Goal: Task Accomplishment & Management: Complete application form

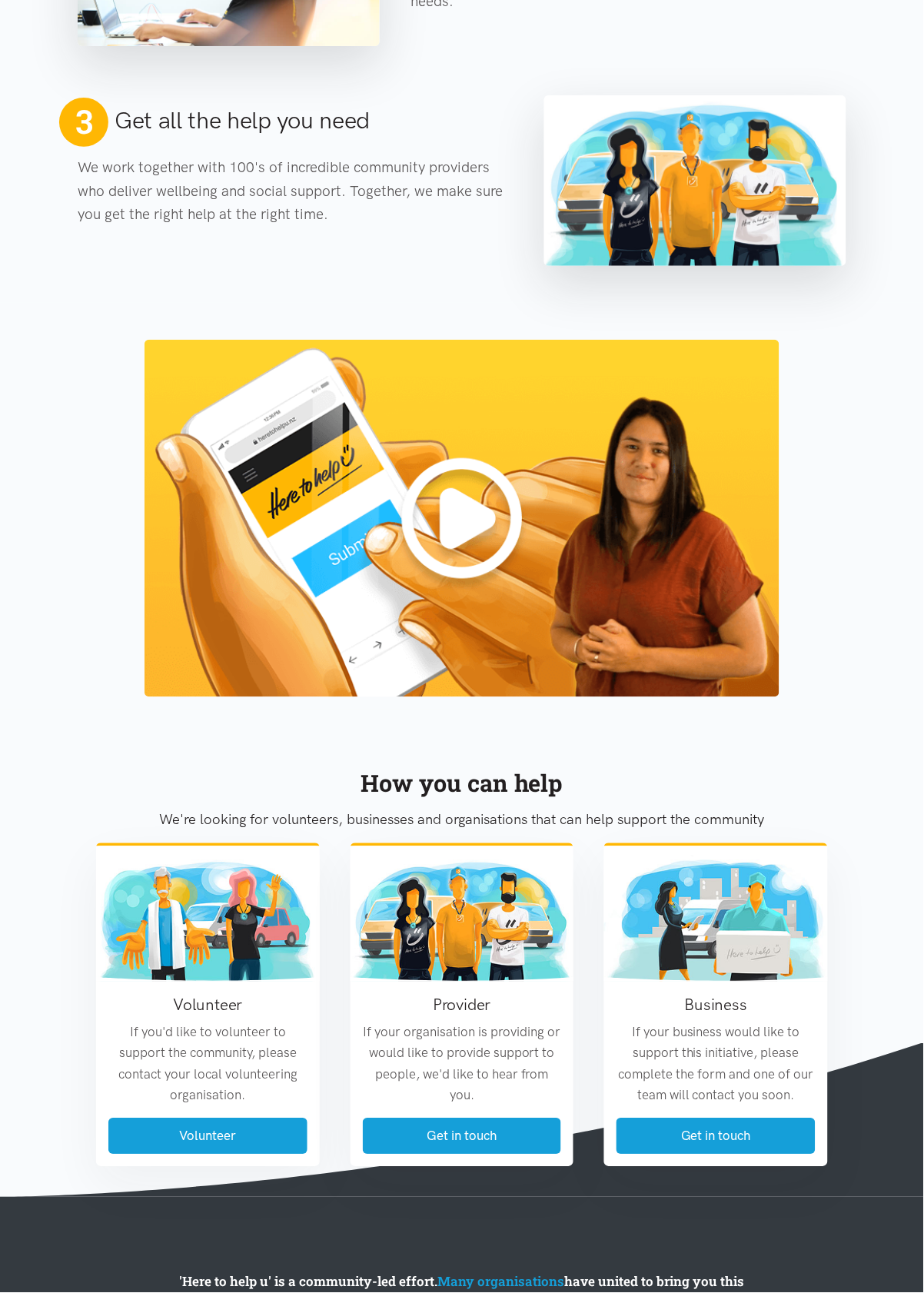
scroll to position [1088, 0]
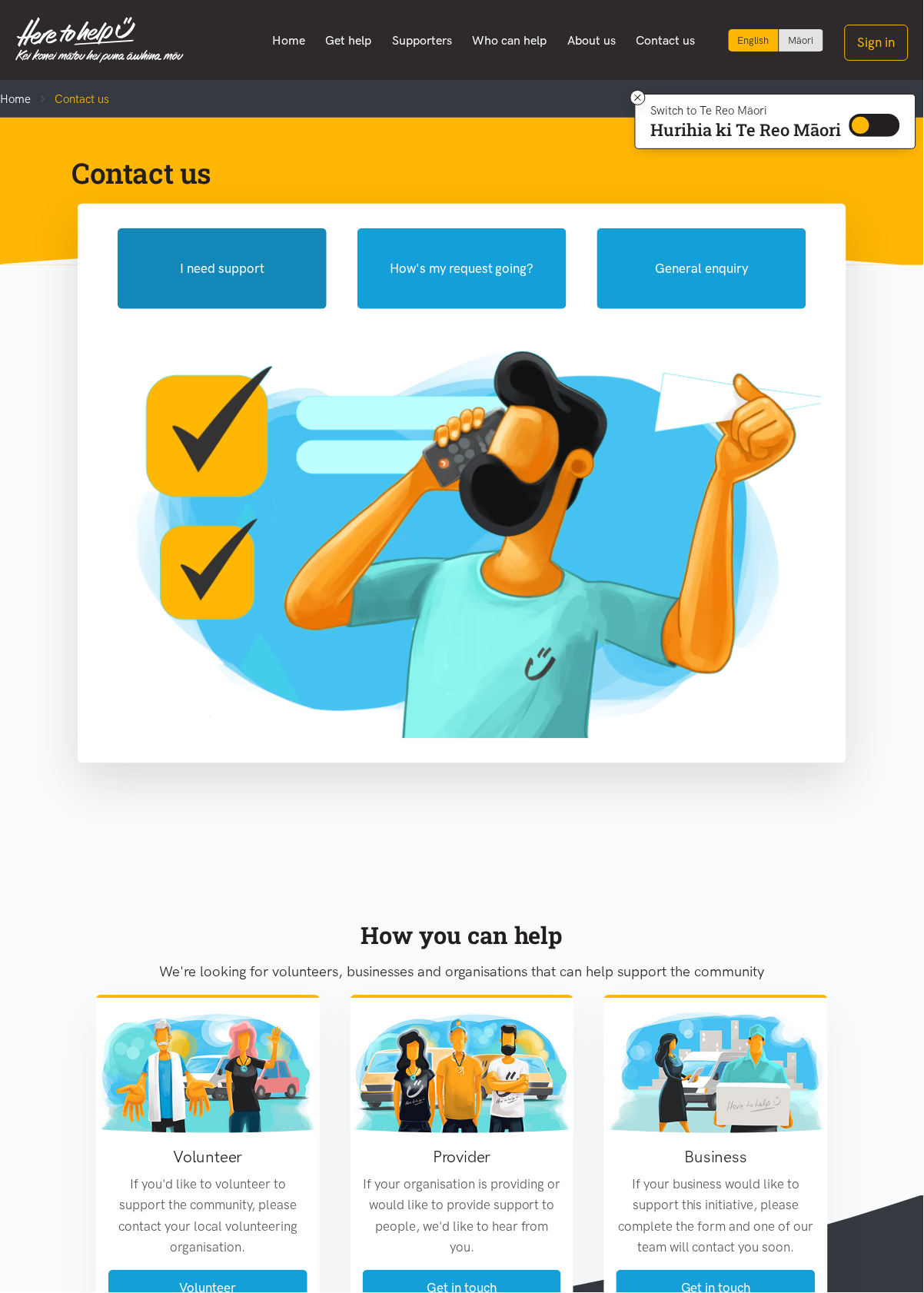
click at [193, 275] on button "I need support" at bounding box center [222, 269] width 209 height 81
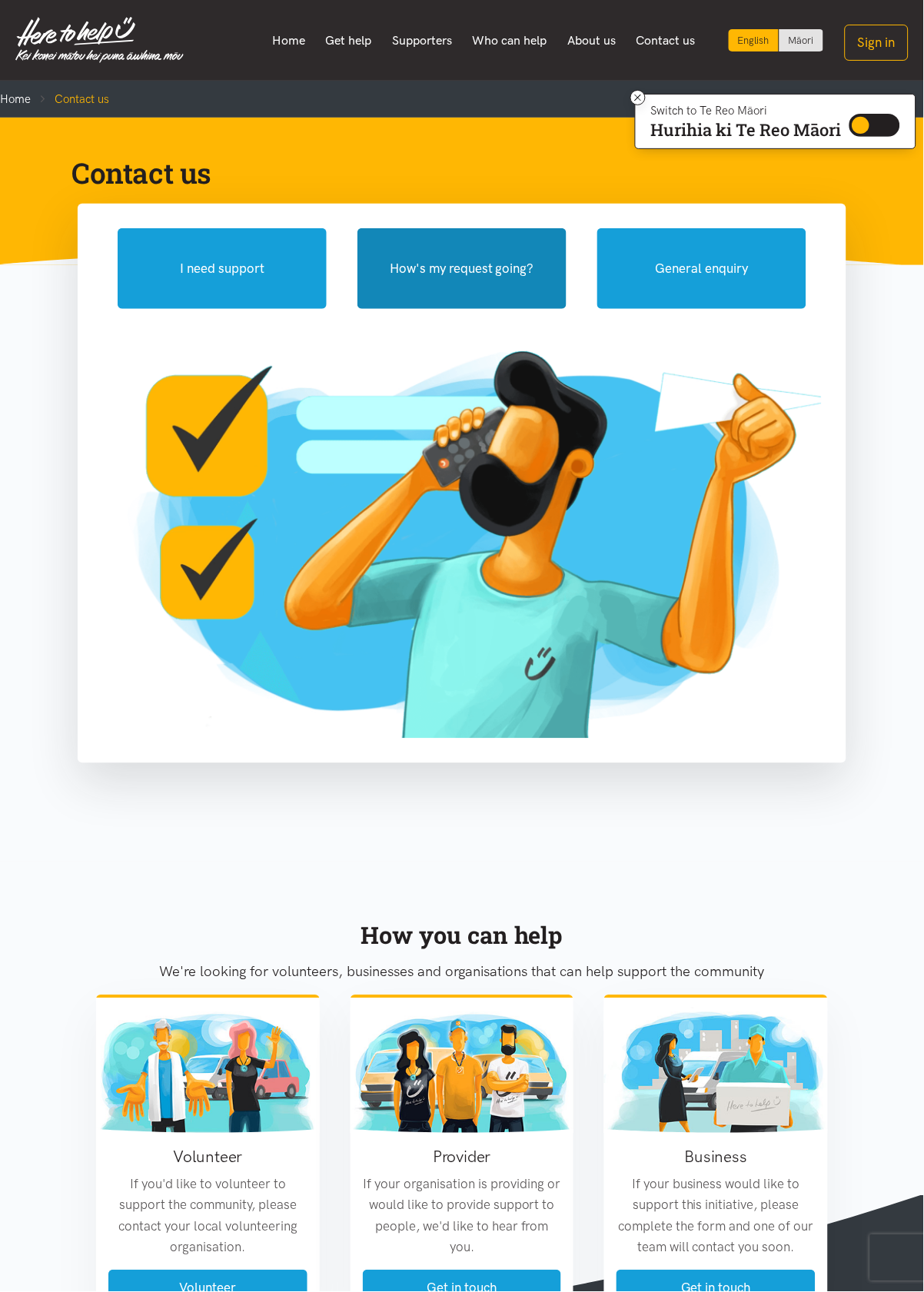
click at [489, 290] on button "How's my request going?" at bounding box center [461, 269] width 209 height 81
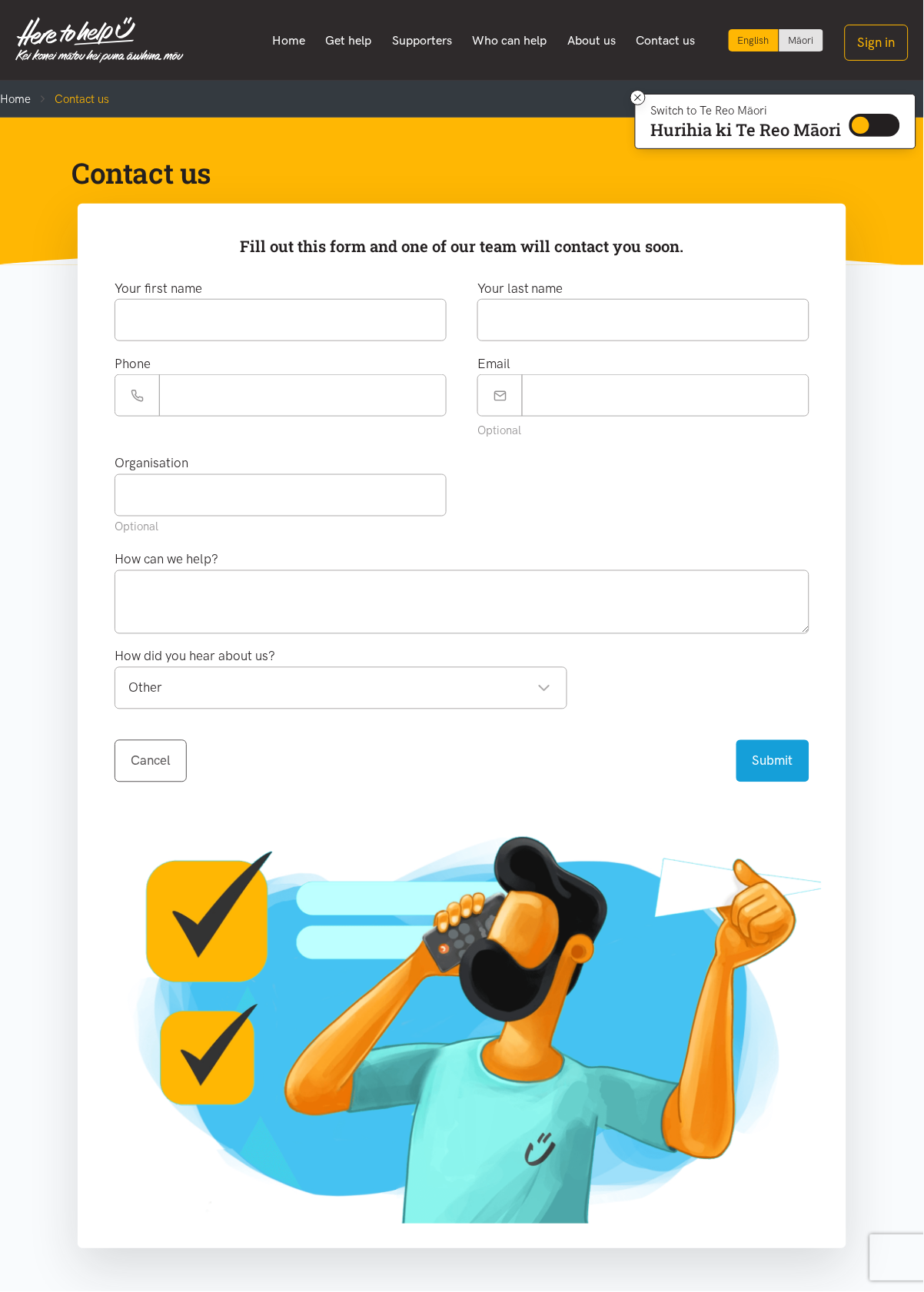
click at [658, 37] on link "Contact us" at bounding box center [666, 40] width 80 height 32
click at [587, 45] on link "About us" at bounding box center [592, 40] width 69 height 32
click at [653, 46] on link "Contact us" at bounding box center [666, 40] width 80 height 32
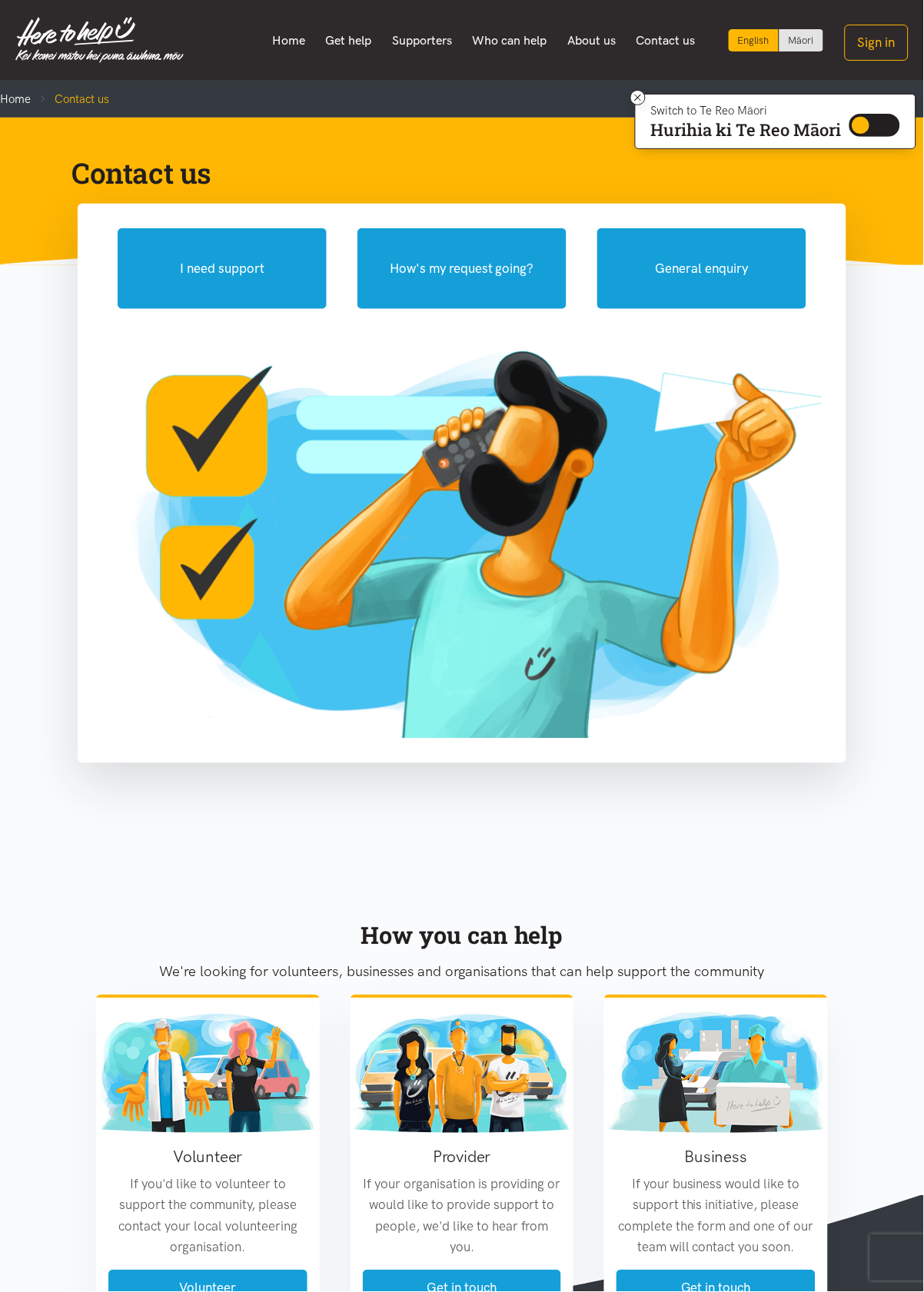
click at [672, 43] on link "Contact us" at bounding box center [666, 40] width 80 height 32
click at [666, 37] on link "Contact us" at bounding box center [666, 40] width 80 height 32
click at [735, 240] on button "General enquiry" at bounding box center [701, 269] width 209 height 81
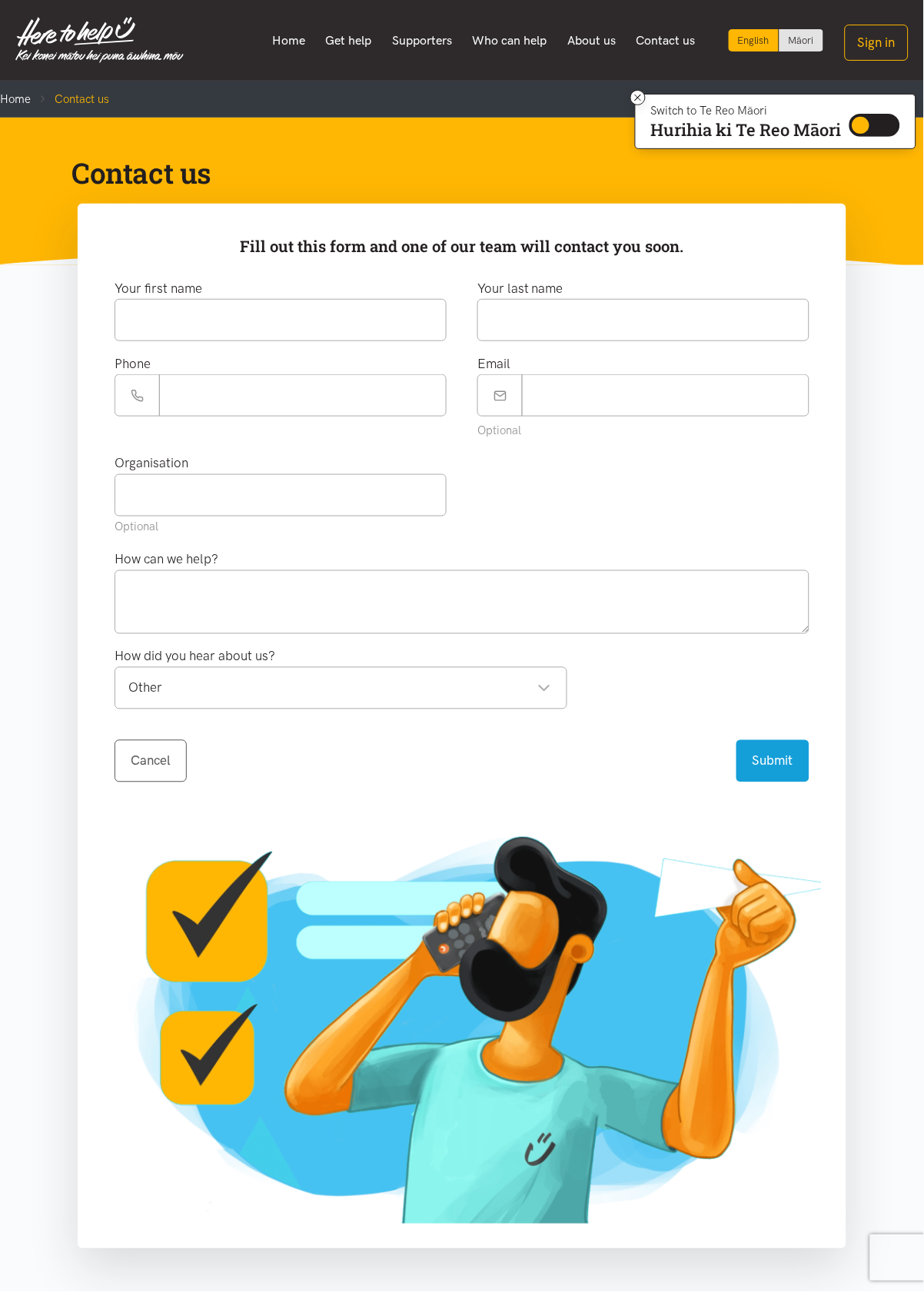
click at [663, 37] on link "Contact us" at bounding box center [666, 40] width 80 height 32
click at [516, 42] on link "Who can help" at bounding box center [511, 40] width 96 height 32
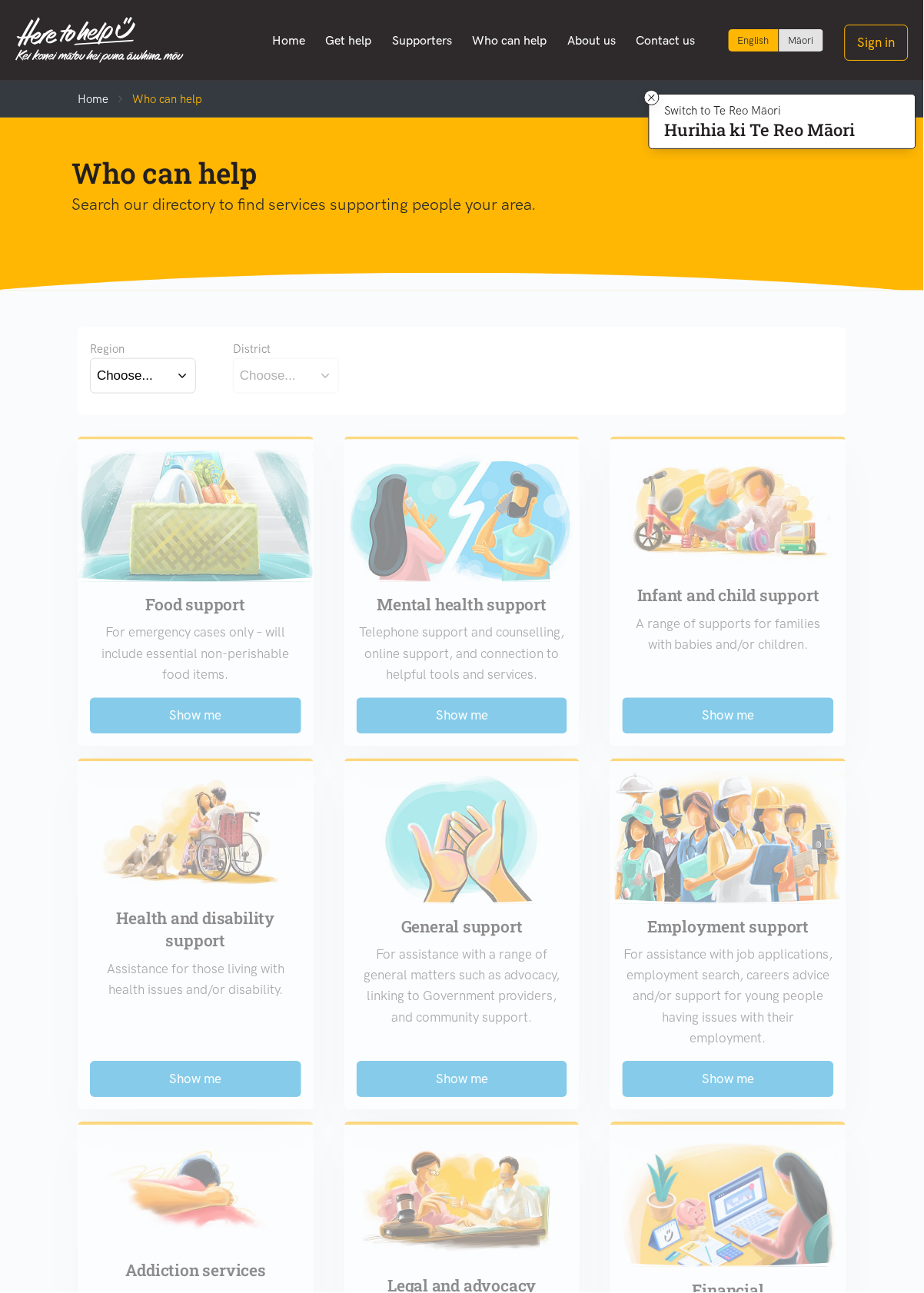
click at [351, 43] on link "Get help" at bounding box center [348, 40] width 67 height 32
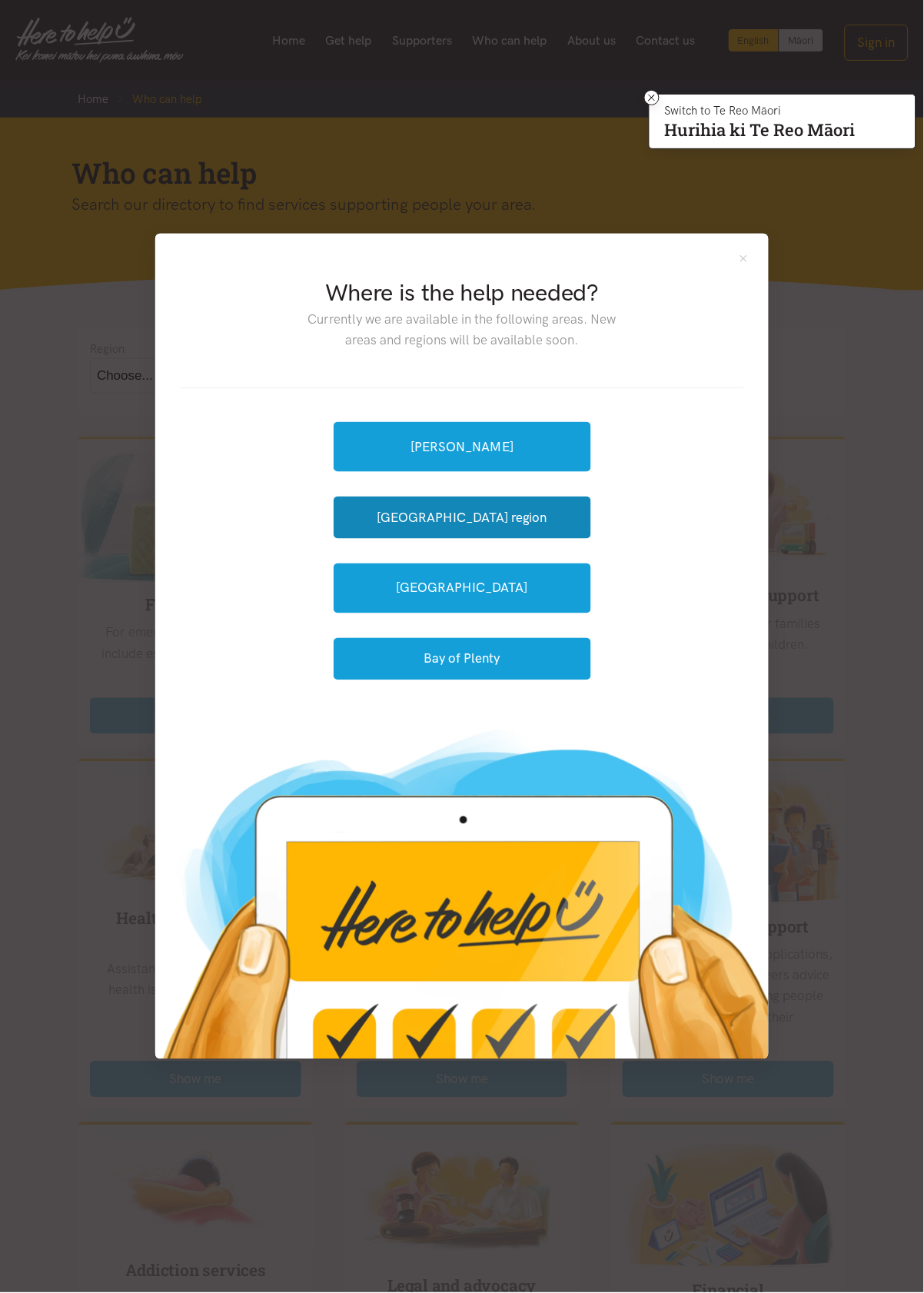
click at [523, 539] on button "[GEOGRAPHIC_DATA] region" at bounding box center [462, 517] width 257 height 42
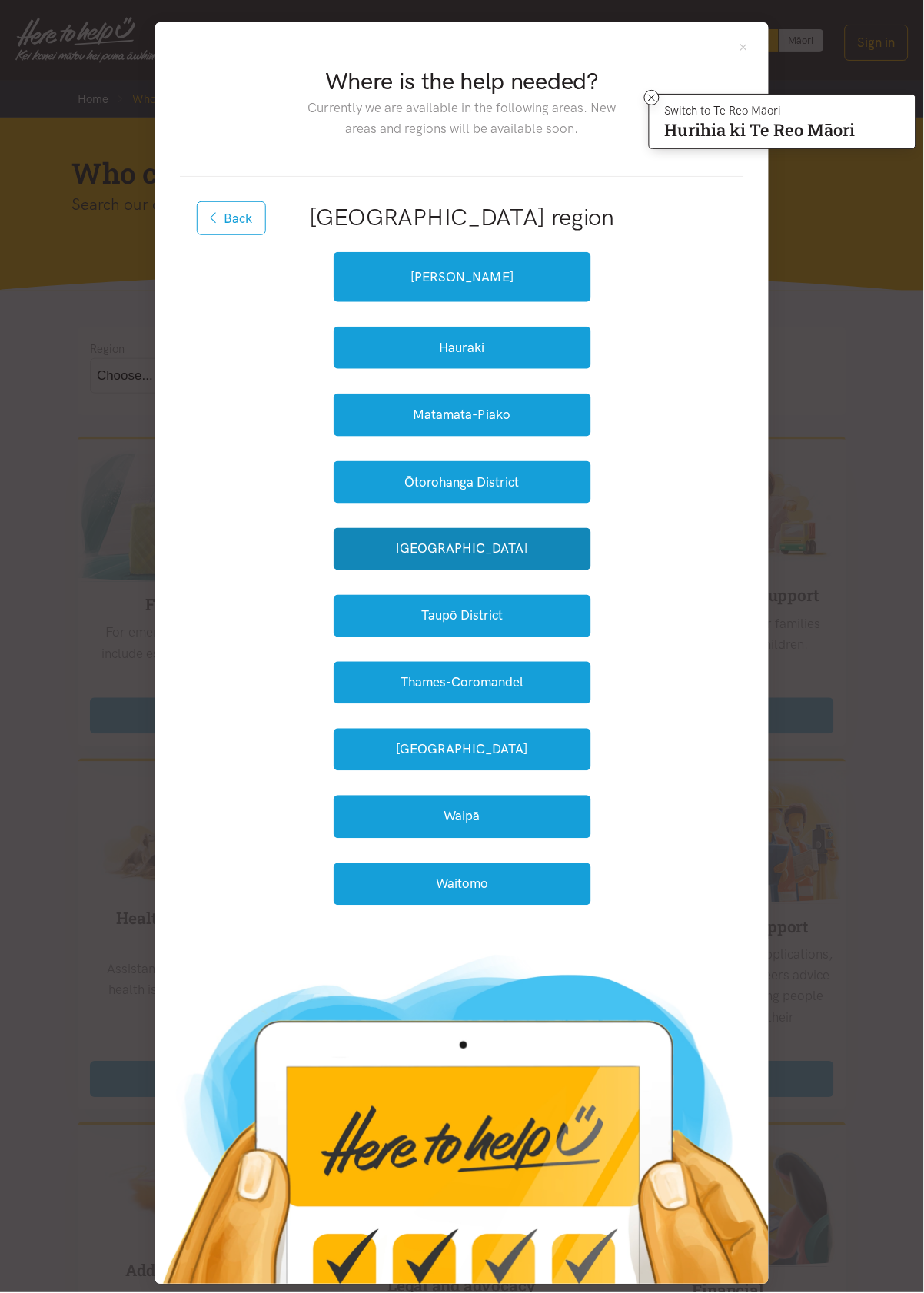
click at [534, 570] on button "South Waikato" at bounding box center [462, 549] width 257 height 42
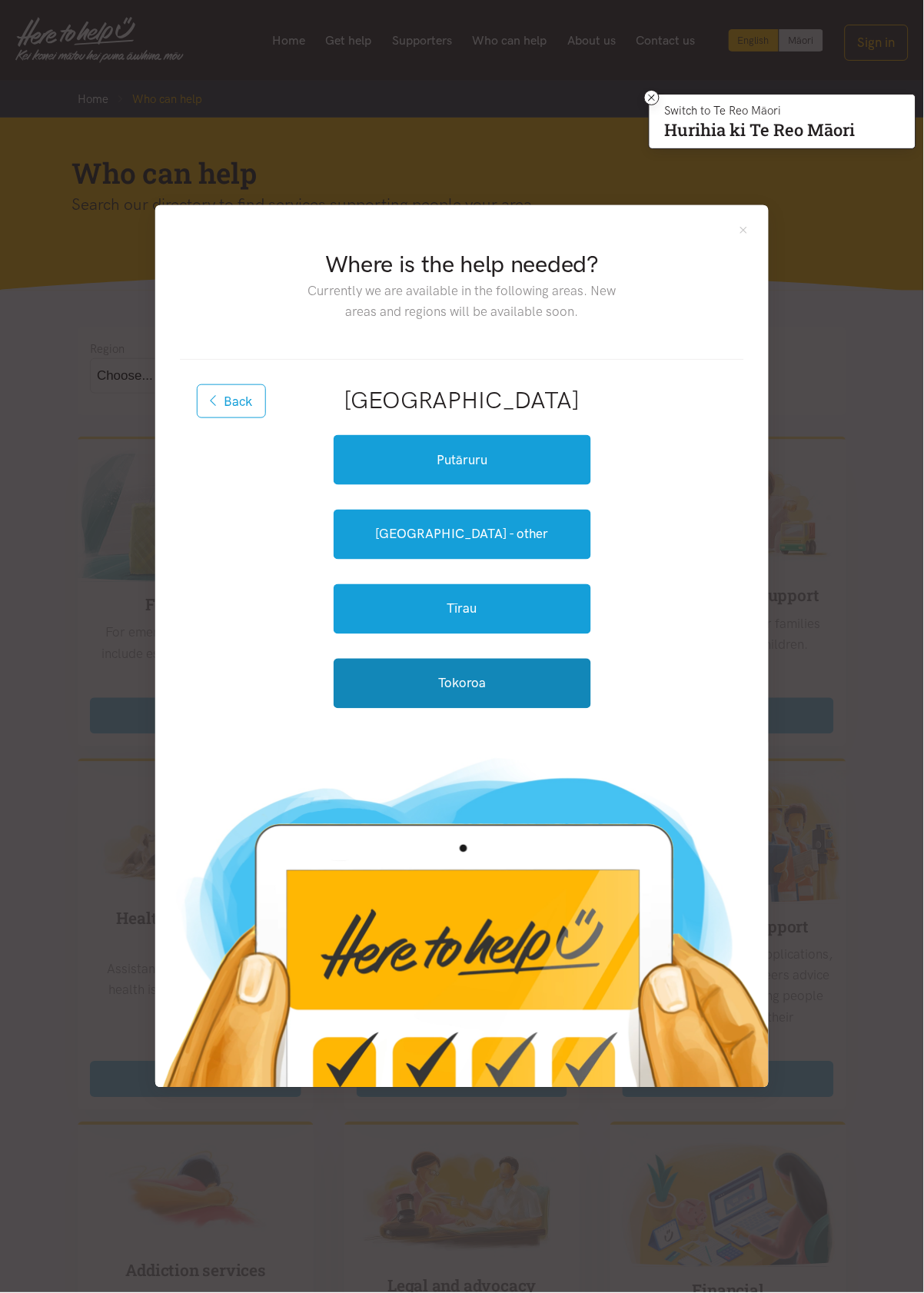
click at [484, 709] on link "Tokoroa" at bounding box center [462, 683] width 257 height 50
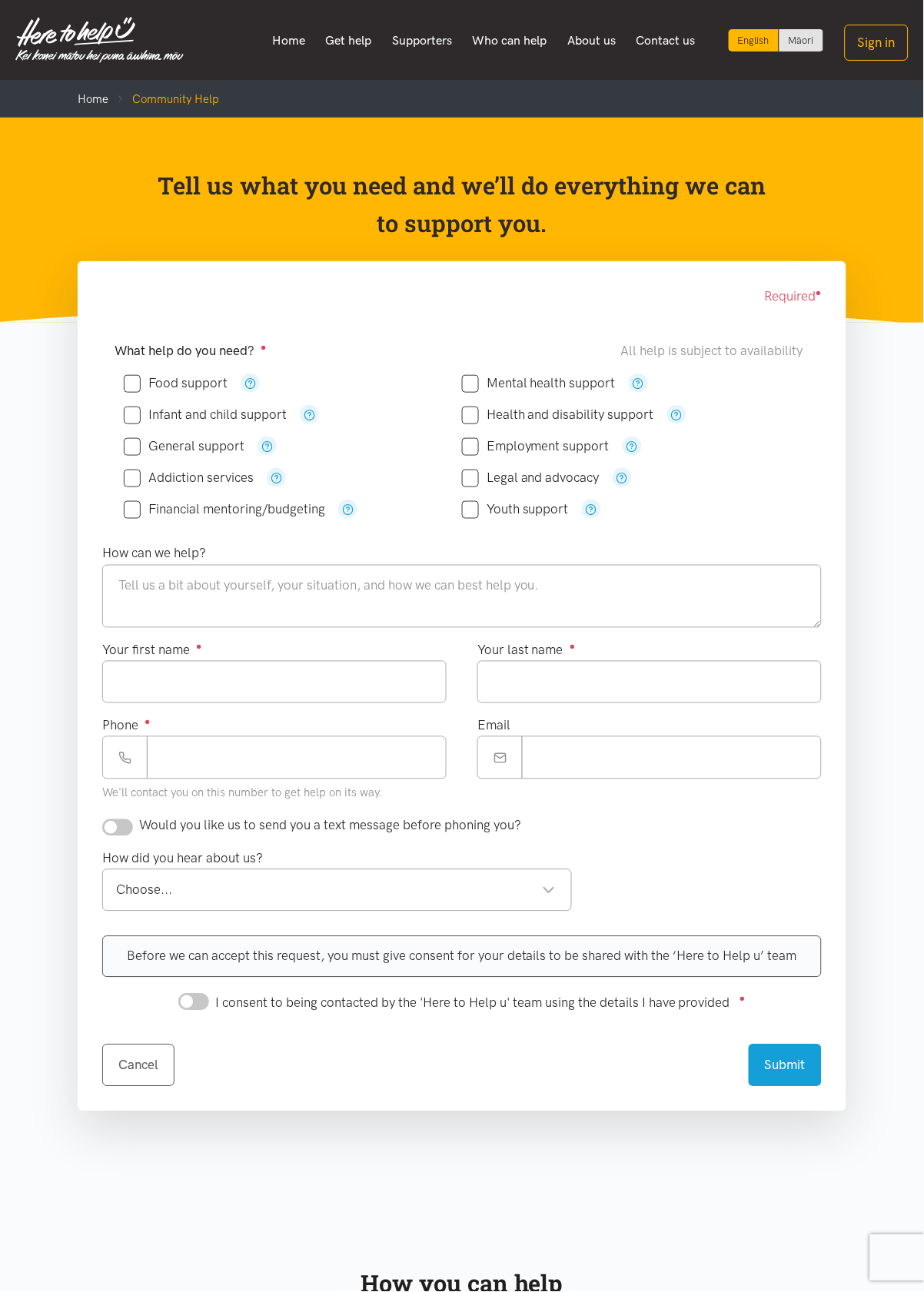
click at [152, 381] on input "Food support" at bounding box center [176, 384] width 104 height 13
checkbox input "true"
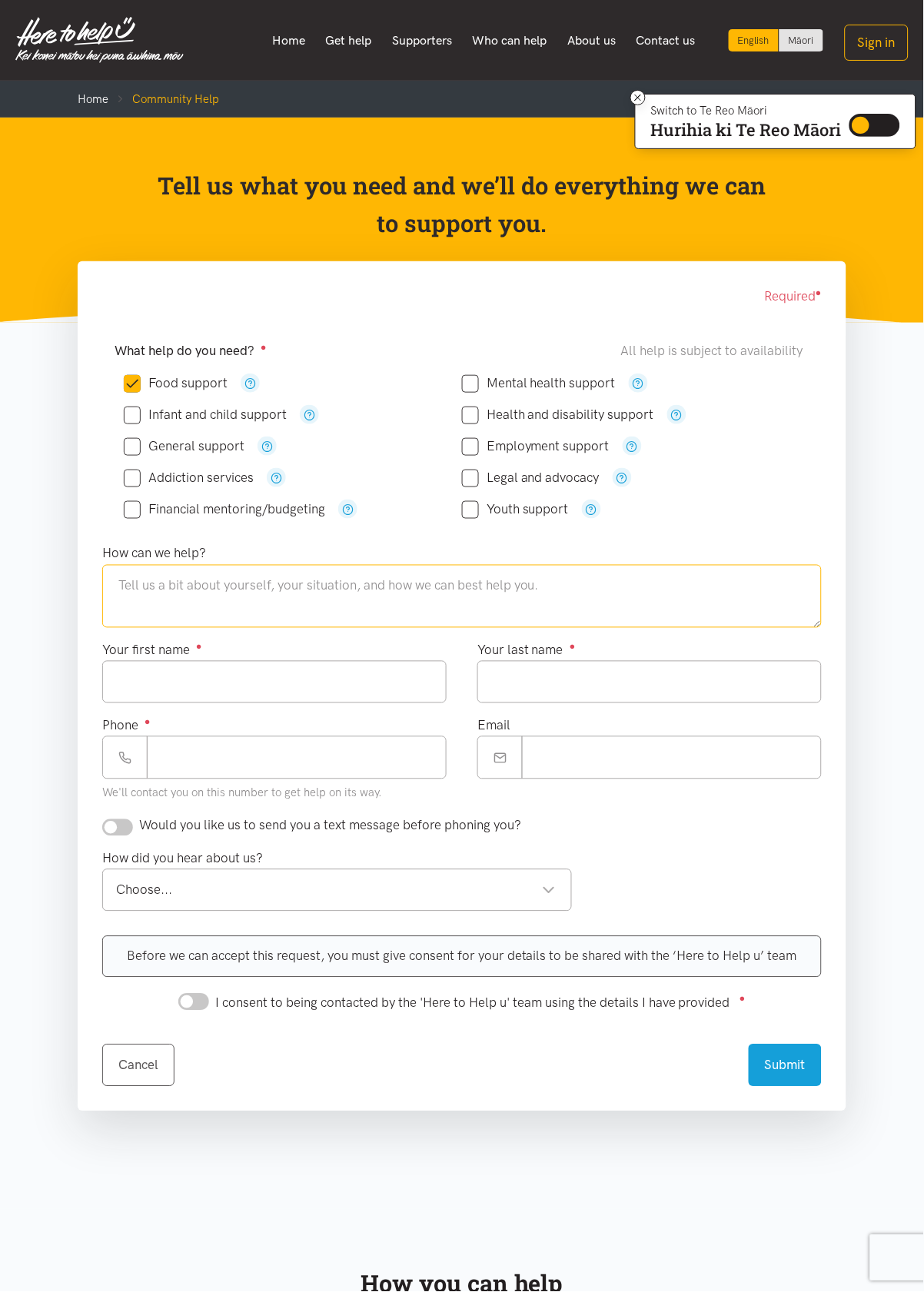
click at [576, 591] on textarea at bounding box center [462, 596] width 719 height 63
type textarea "U"
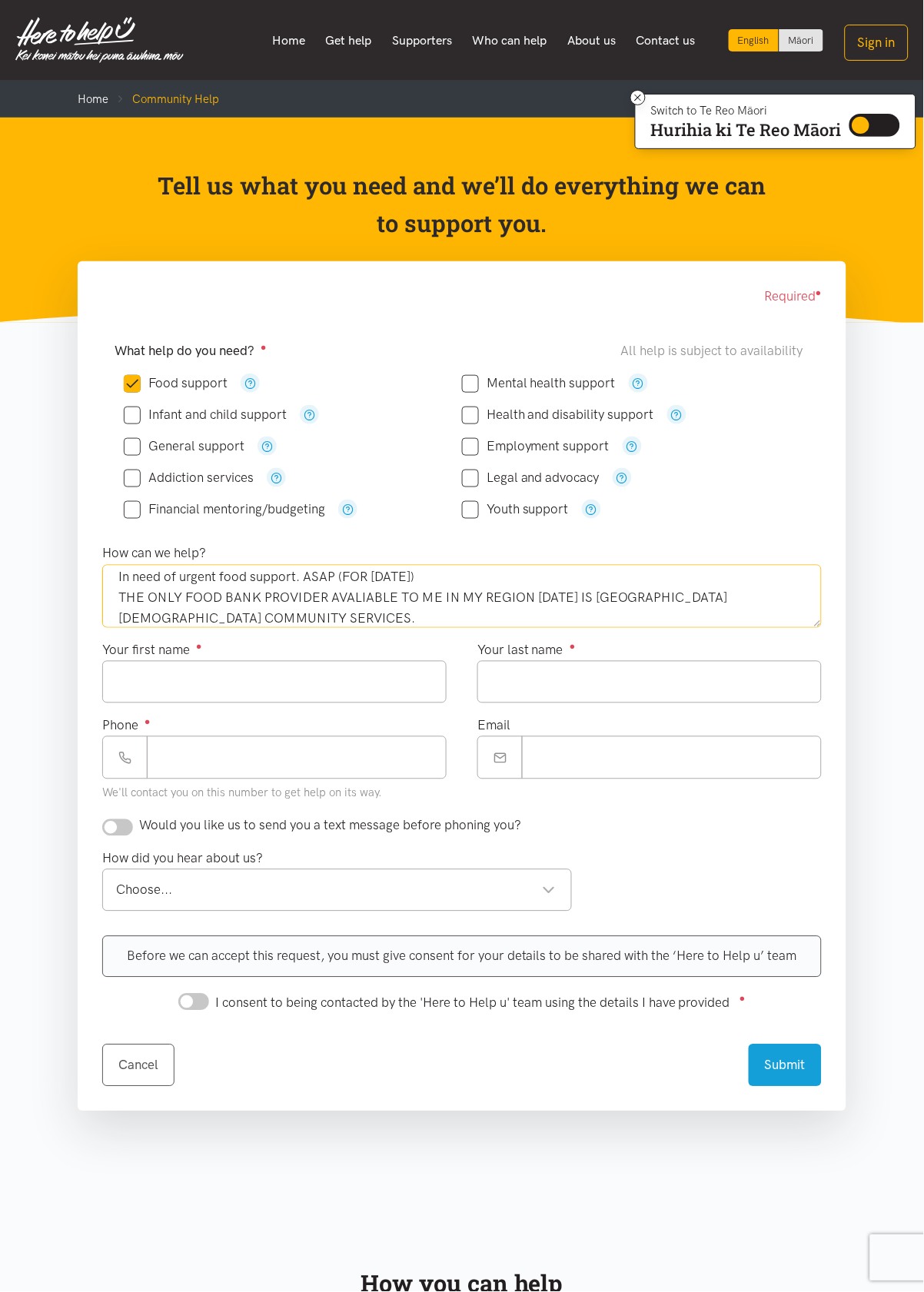
scroll to position [29, 0]
click at [214, 623] on textarea "In need of urgent food support. ASAP (FOR TODAY) THE ONLY FOOD BANK PROVIDER AV…" at bounding box center [462, 596] width 719 height 63
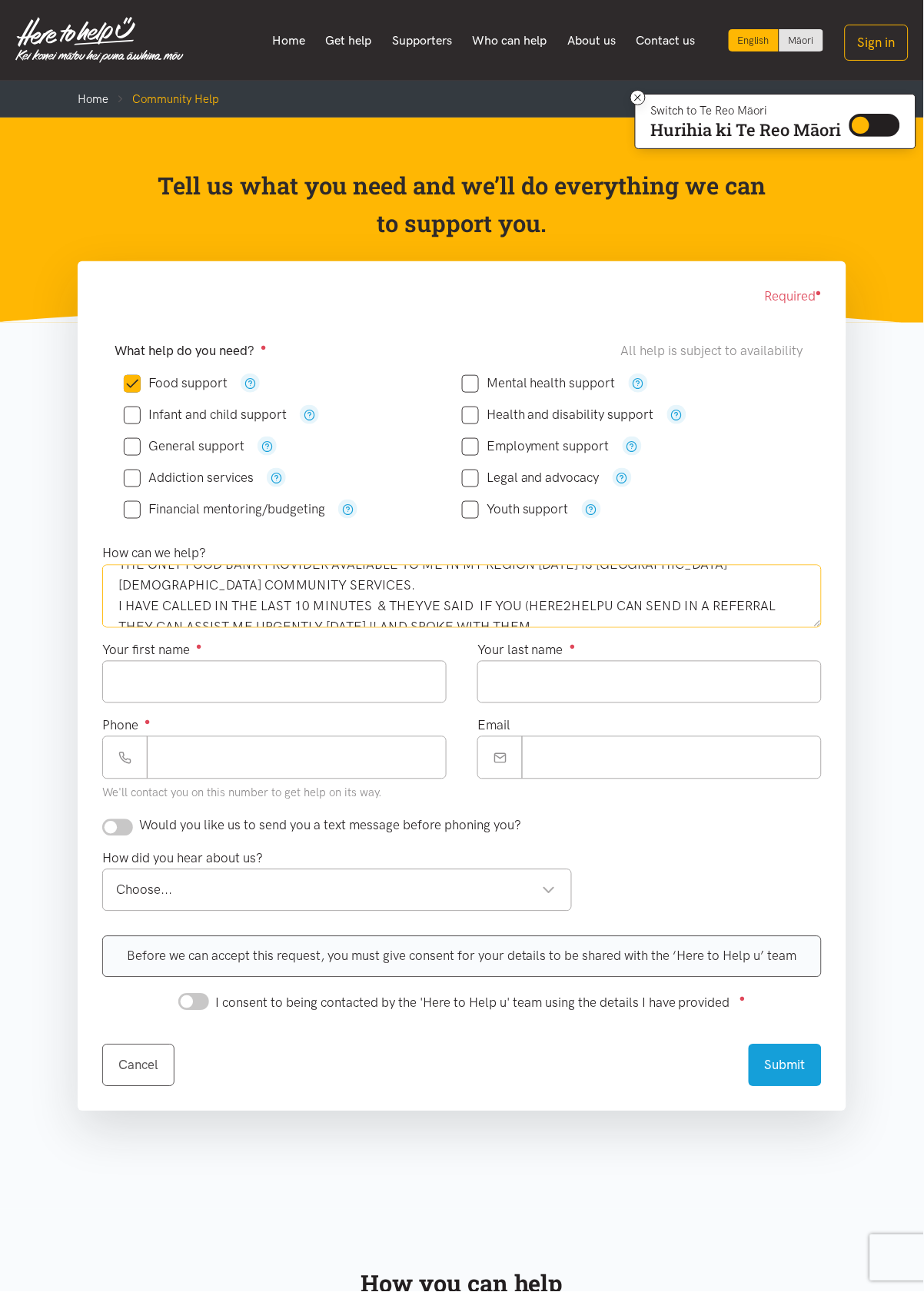
scroll to position [63, 0]
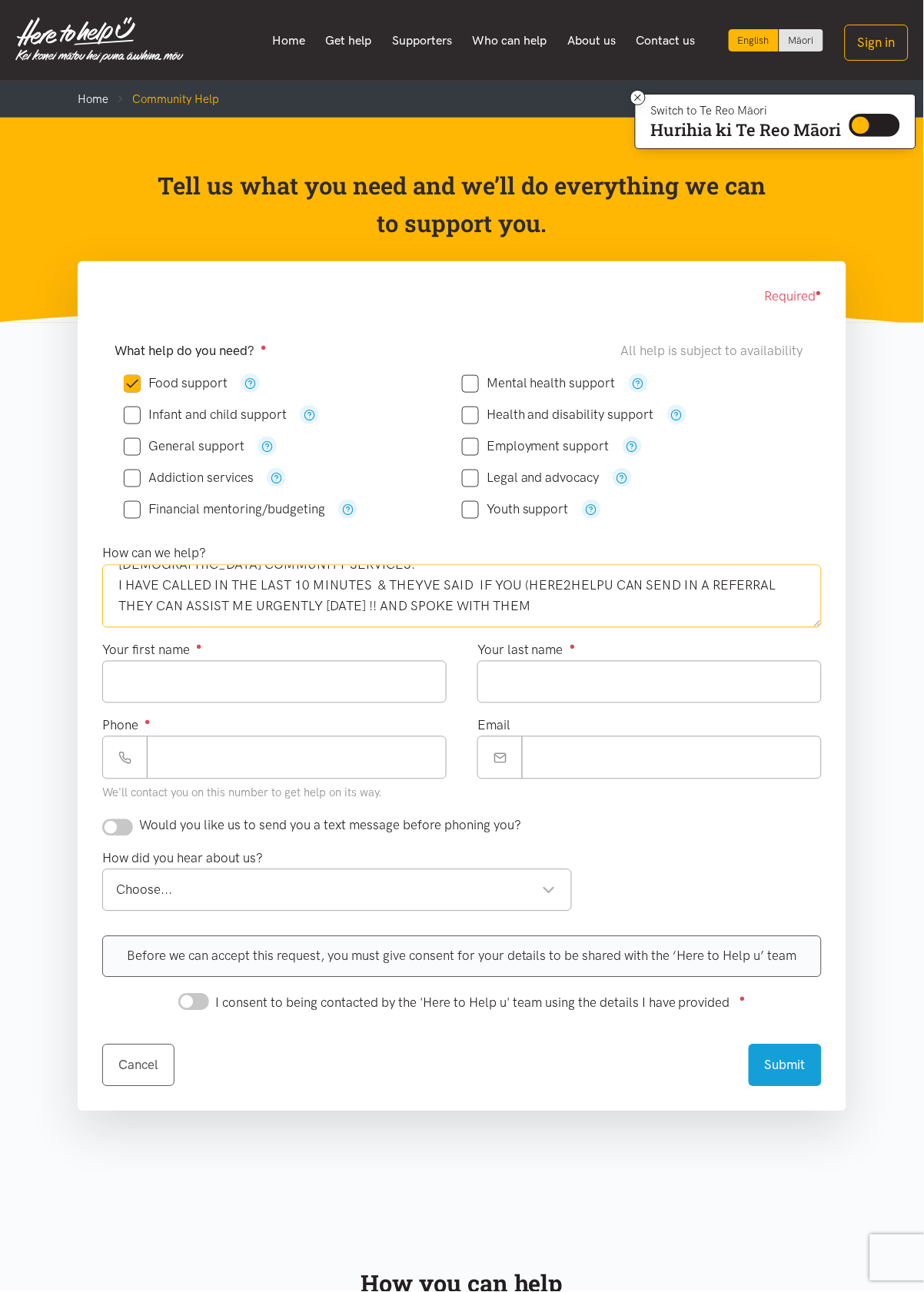
click at [263, 583] on textarea "In need of urgent food support. ASAP (FOR TODAY) THE ONLY FOOD BANK PROVIDER AV…" at bounding box center [462, 596] width 719 height 63
click at [636, 612] on textarea "In need of urgent food support. ASAP (FOR TODAY) THE ONLY FOOD BANK PROVIDER AV…" at bounding box center [462, 596] width 719 height 63
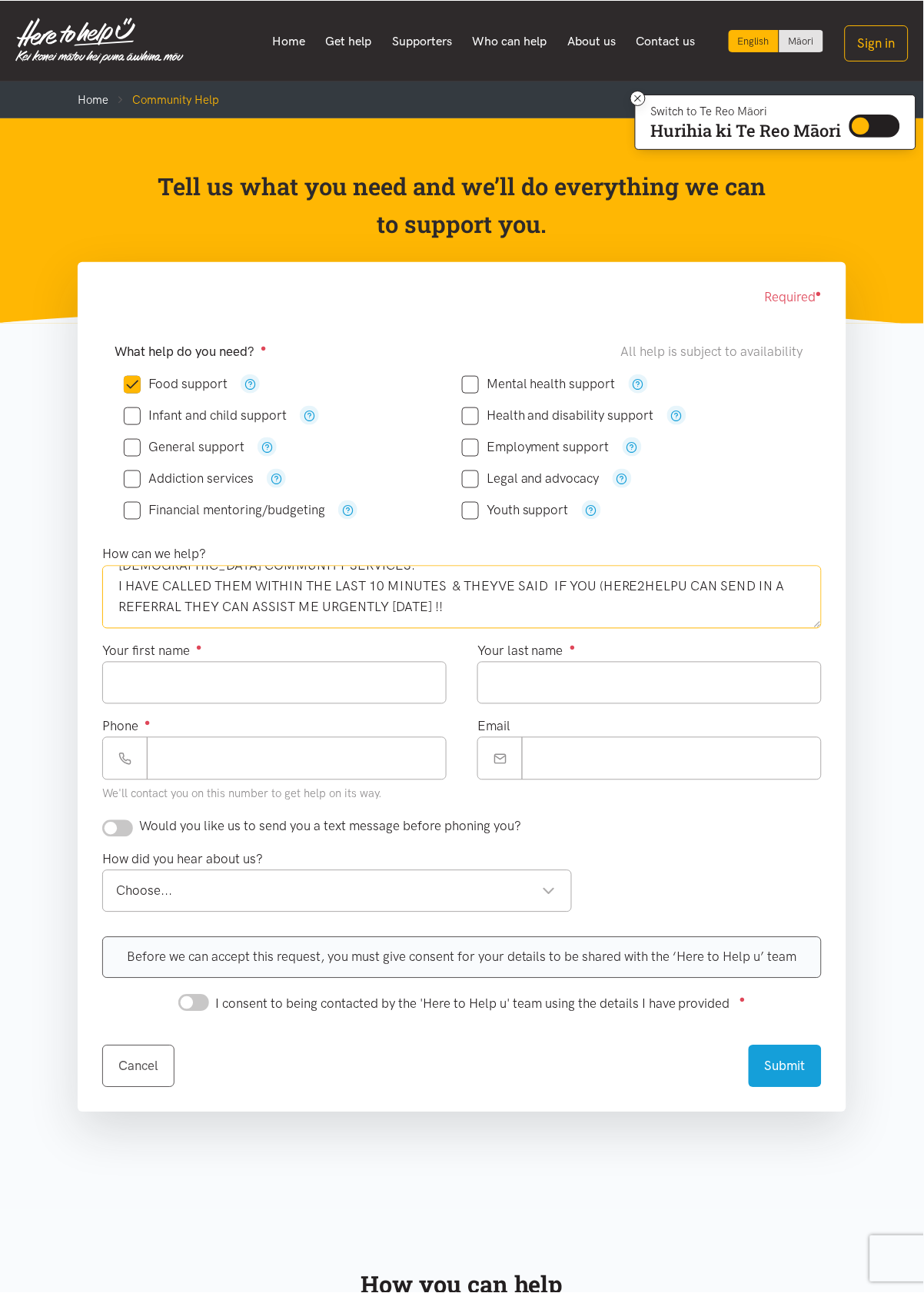
scroll to position [71, 0]
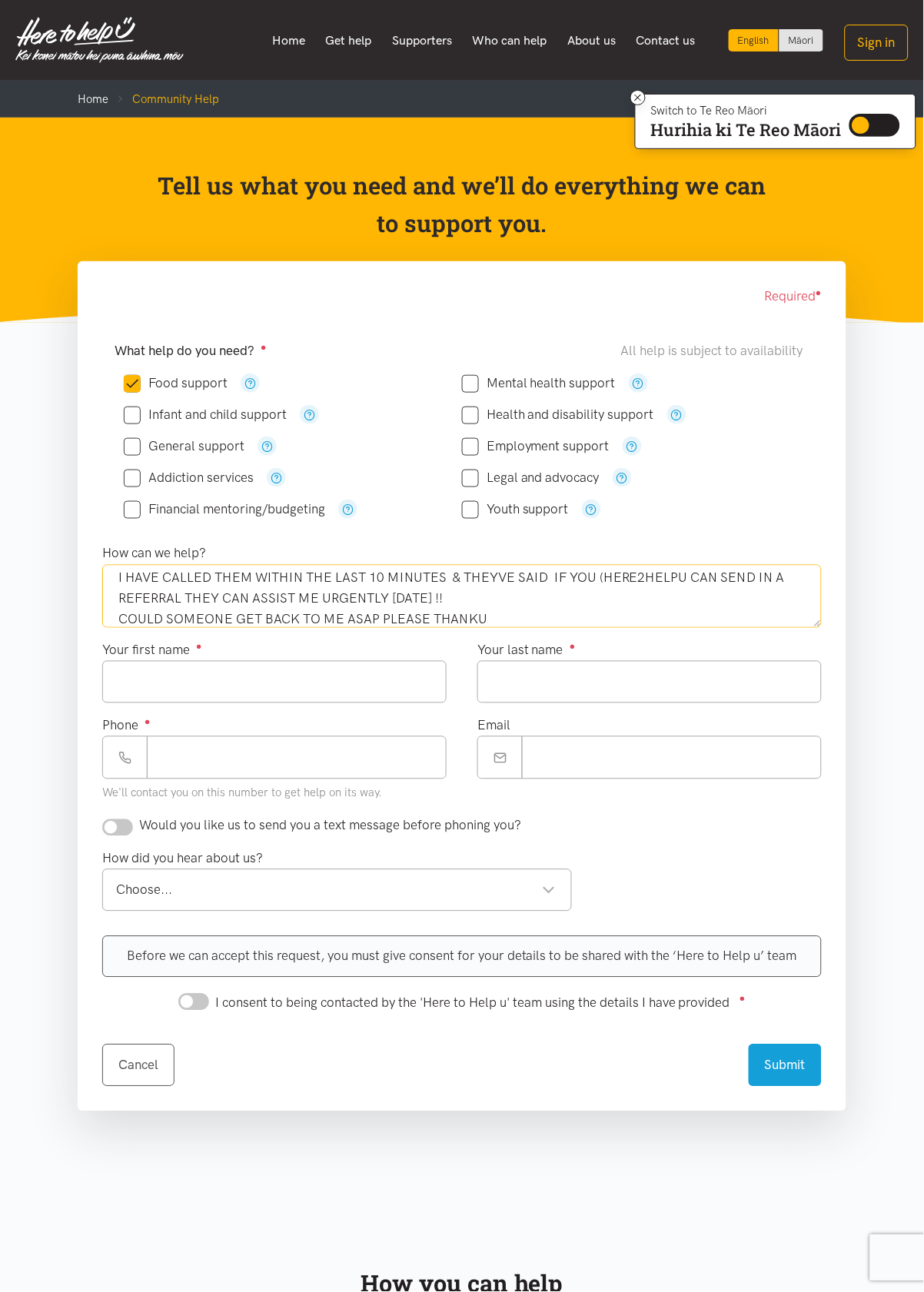
type textarea "In need of urgent food support. ASAP (FOR TODAY) THE ONLY FOOD BANK PROVIDER AV…"
click at [351, 688] on input "Your first name ●" at bounding box center [274, 681] width 344 height 42
type input "*****"
click at [672, 682] on input "Your last name ●" at bounding box center [649, 681] width 344 height 42
type input "*"
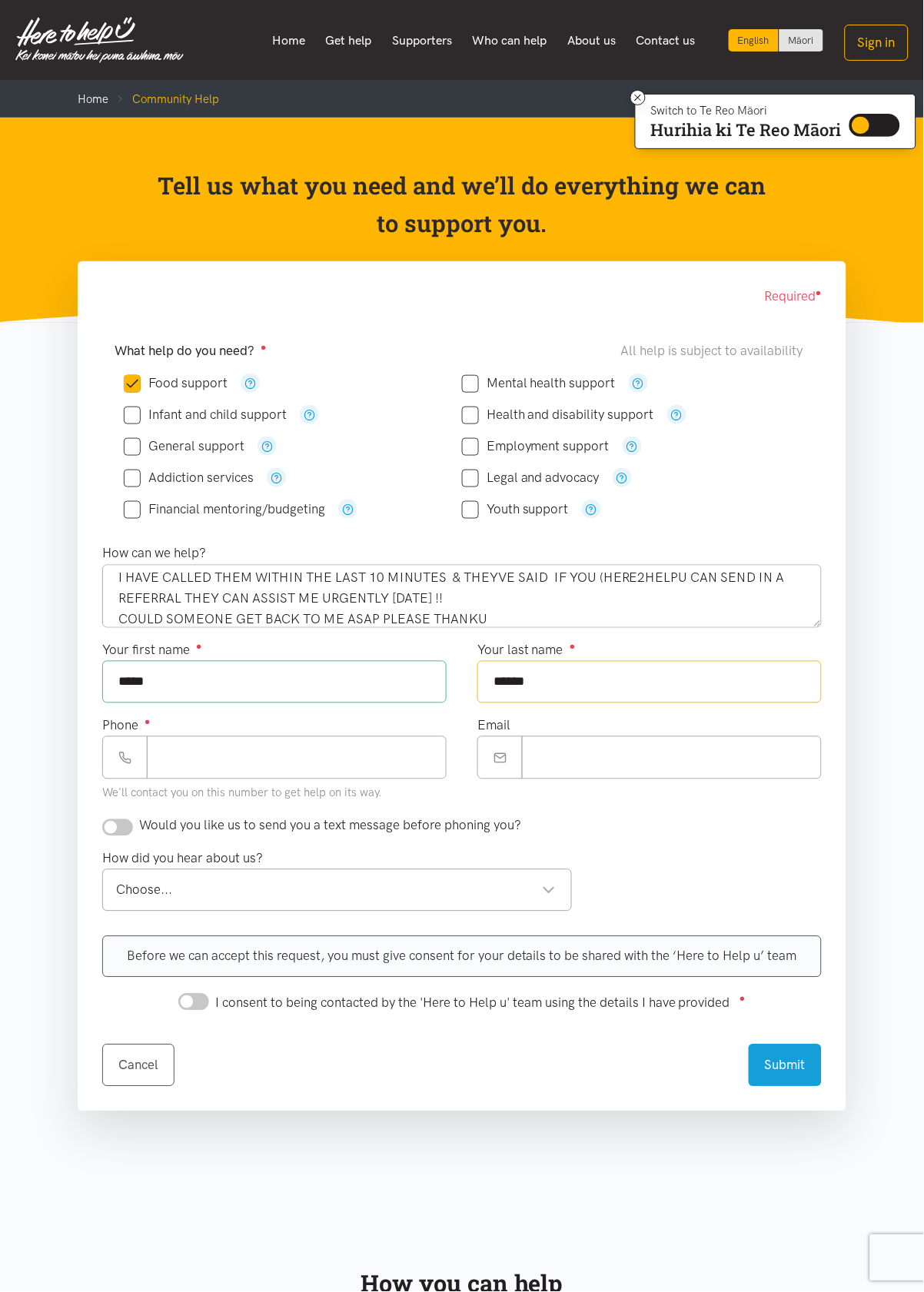
type input "******"
click at [186, 762] on input "Phone ●" at bounding box center [296, 757] width 299 height 42
type input "****"
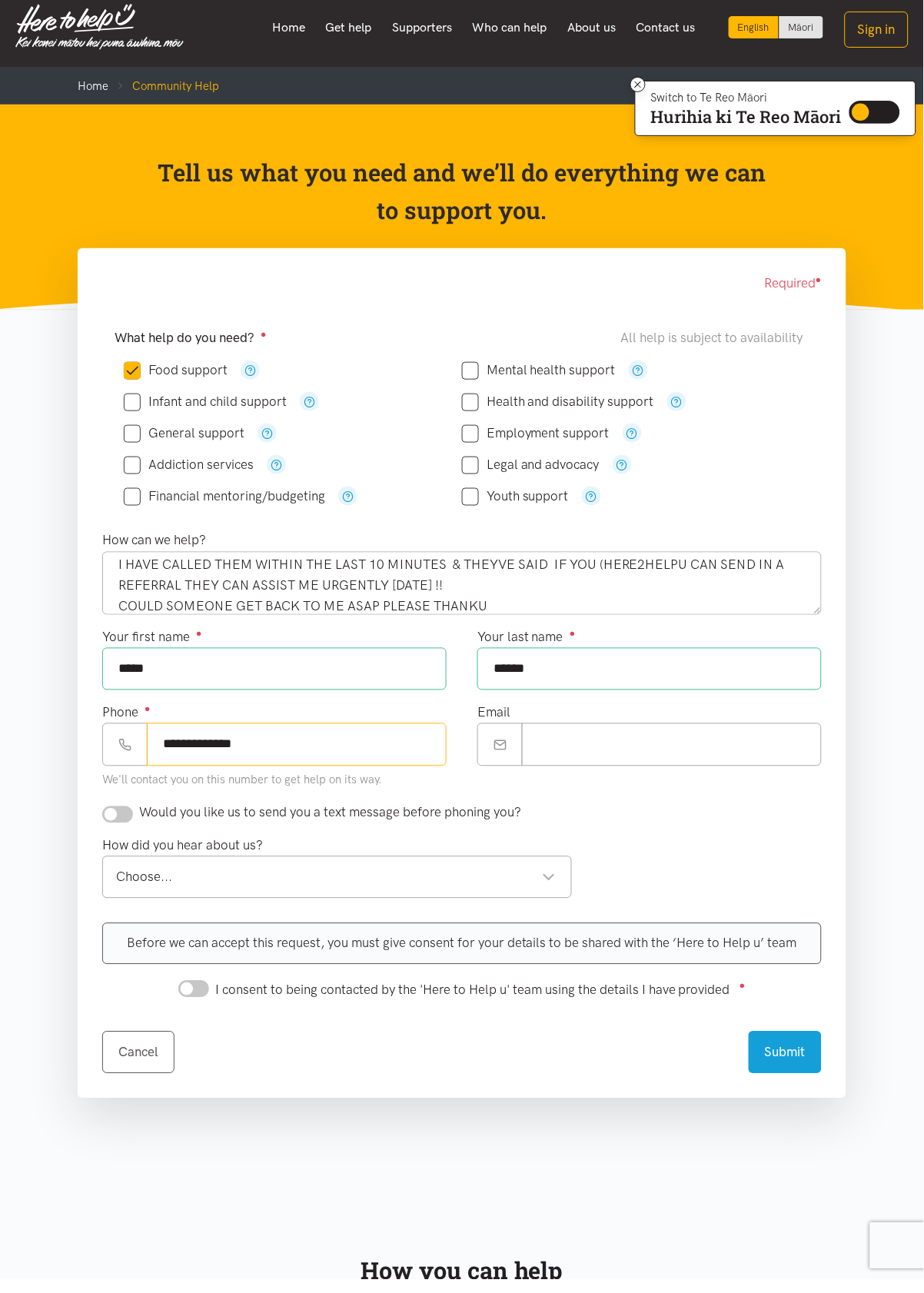
type input "**********"
click at [673, 757] on input "Email" at bounding box center [672, 757] width 299 height 42
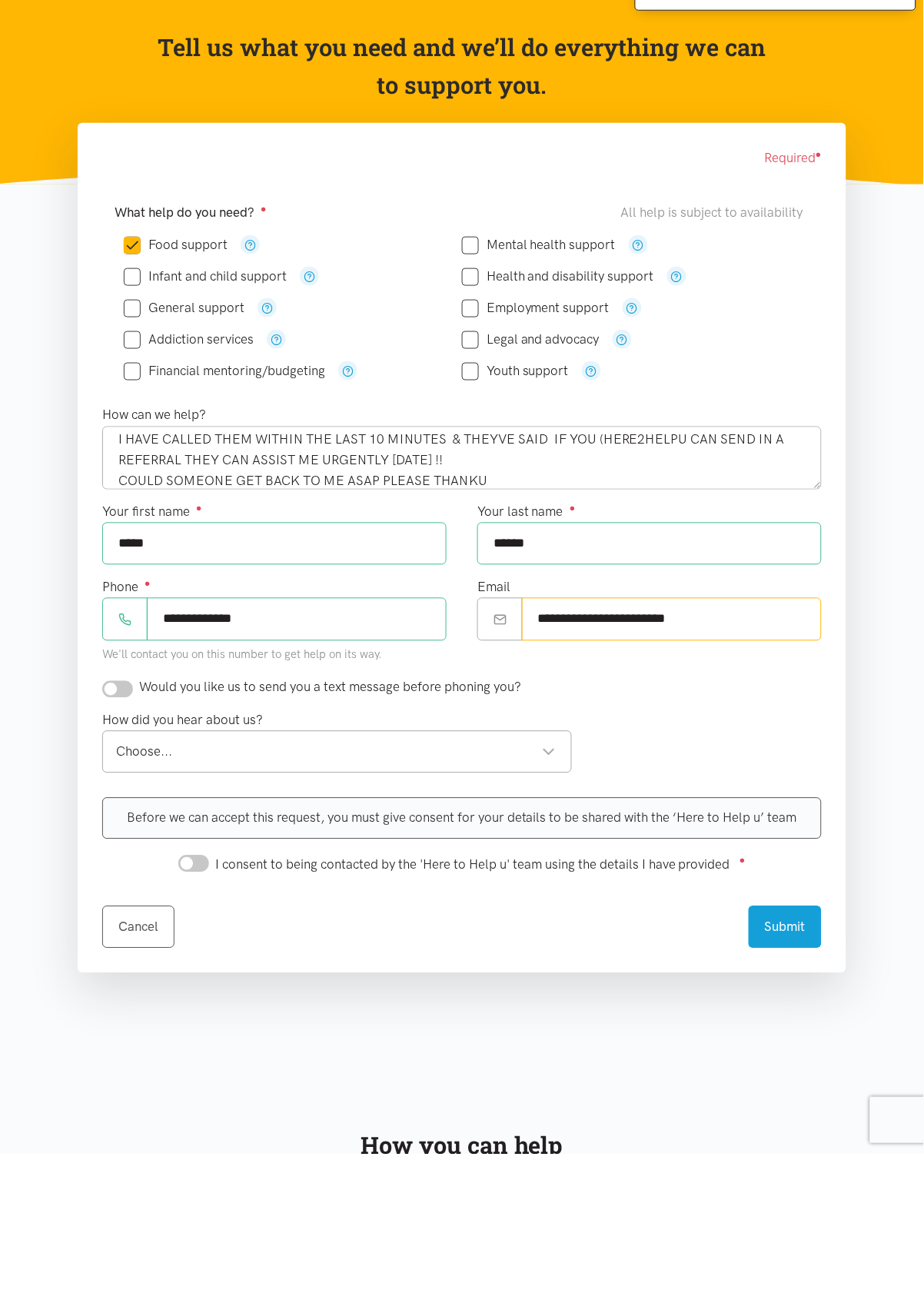
type input "**********"
click at [115, 834] on input "checkbox" at bounding box center [117, 828] width 31 height 17
checkbox input "true"
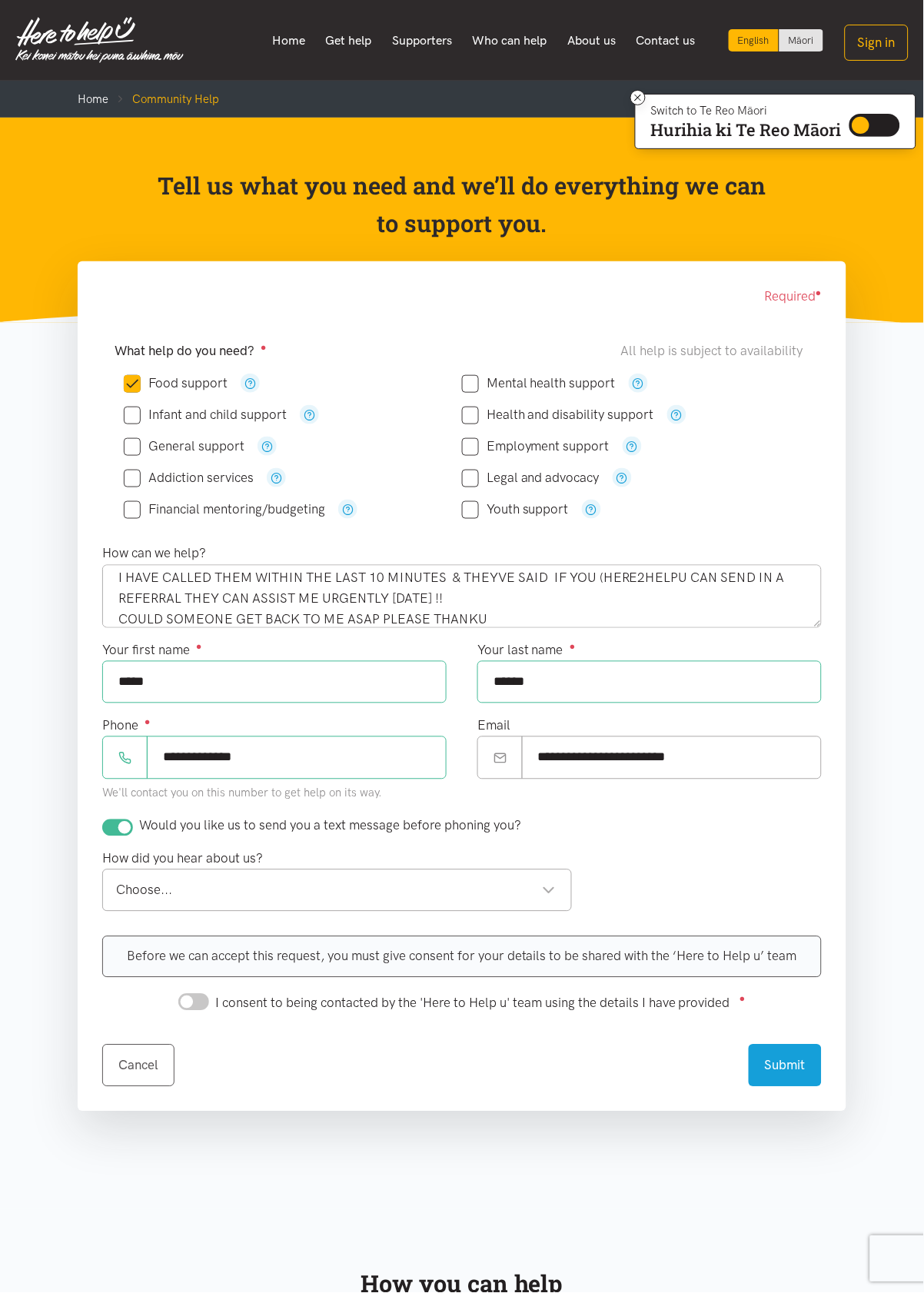
click at [139, 895] on div "Choose..." at bounding box center [336, 890] width 440 height 21
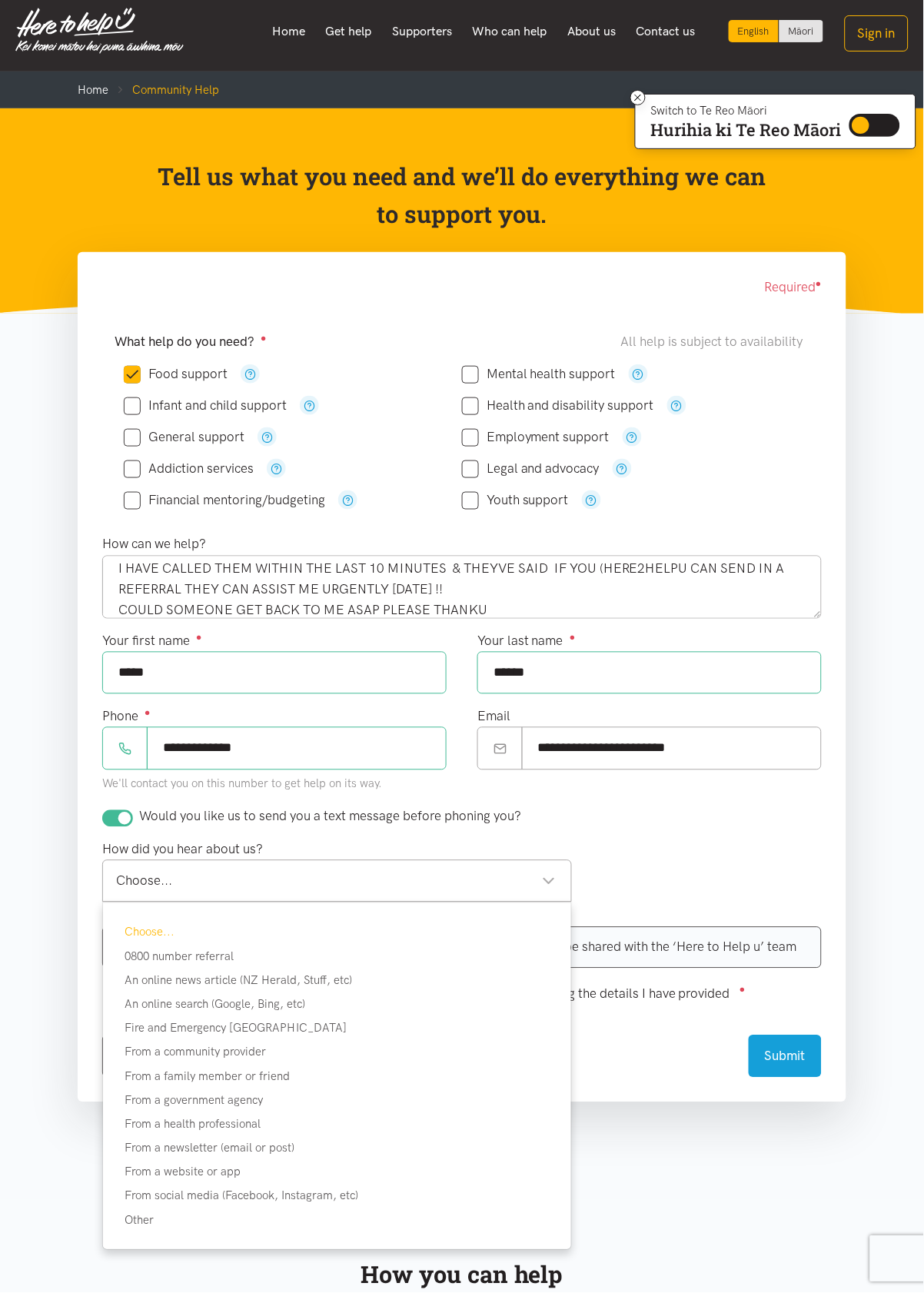
scroll to position [10, 0]
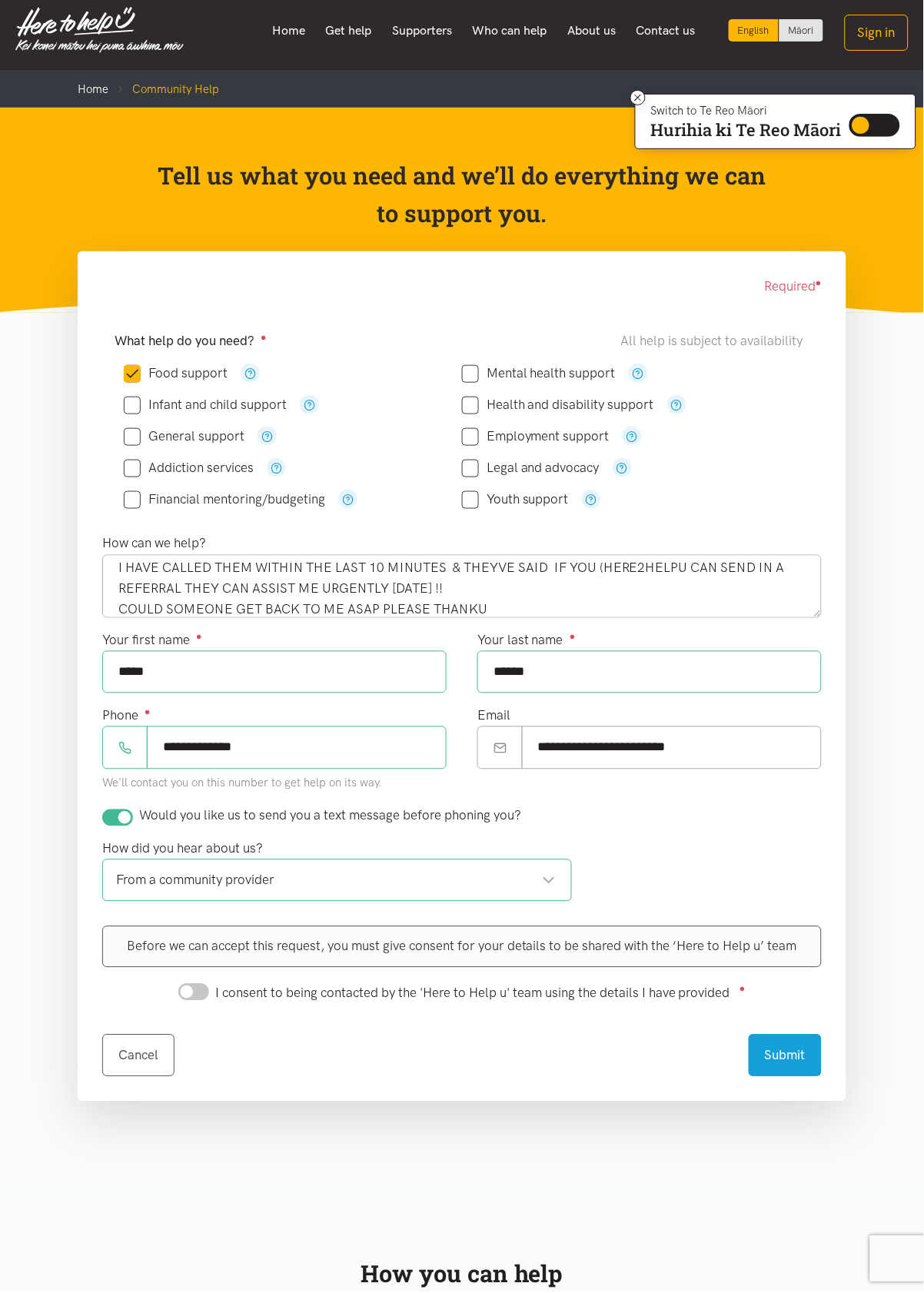
click at [187, 988] on input "I consent to being contacted by the 'Here to Help u' team using the details I h…" at bounding box center [193, 993] width 31 height 17
checkbox input "true"
click at [807, 1023] on div "Submit" at bounding box center [785, 1047] width 73 height 61
click at [782, 1050] on button "Submit" at bounding box center [785, 1053] width 73 height 42
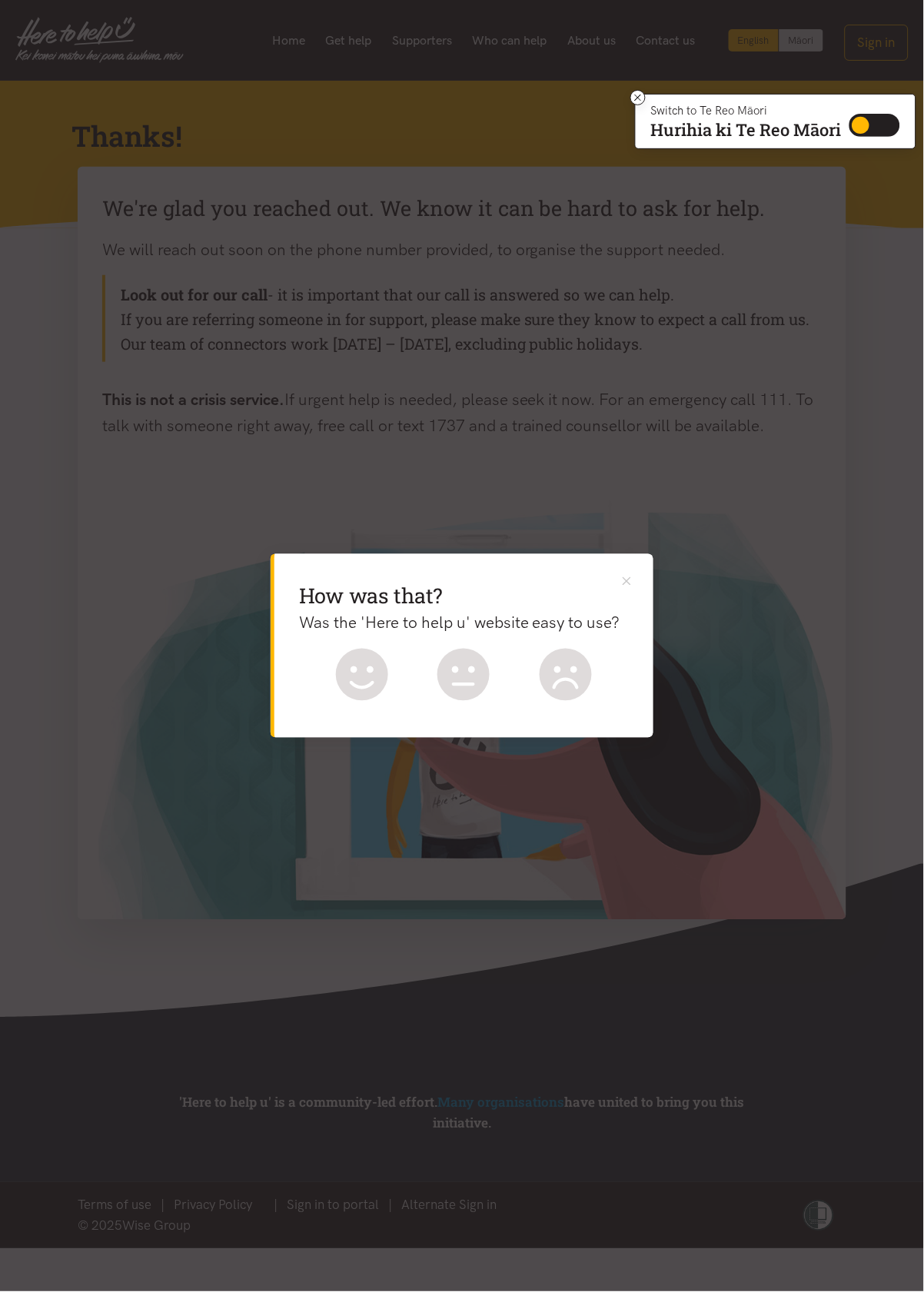
click at [443, 691] on icon at bounding box center [463, 674] width 52 height 52
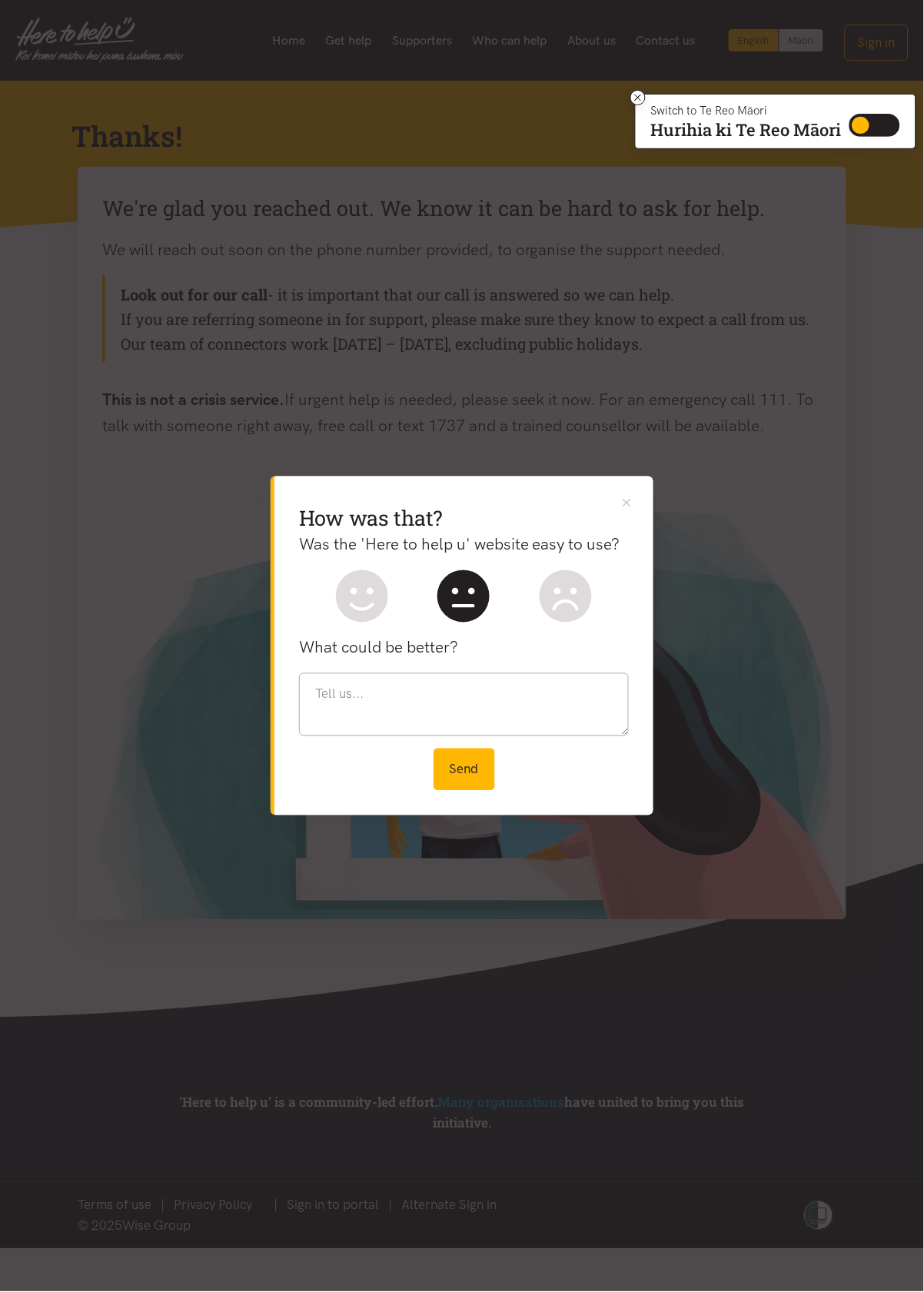
click at [625, 519] on h2 "How was that?" at bounding box center [464, 518] width 330 height 28
click at [625, 507] on button "Close" at bounding box center [627, 503] width 16 height 17
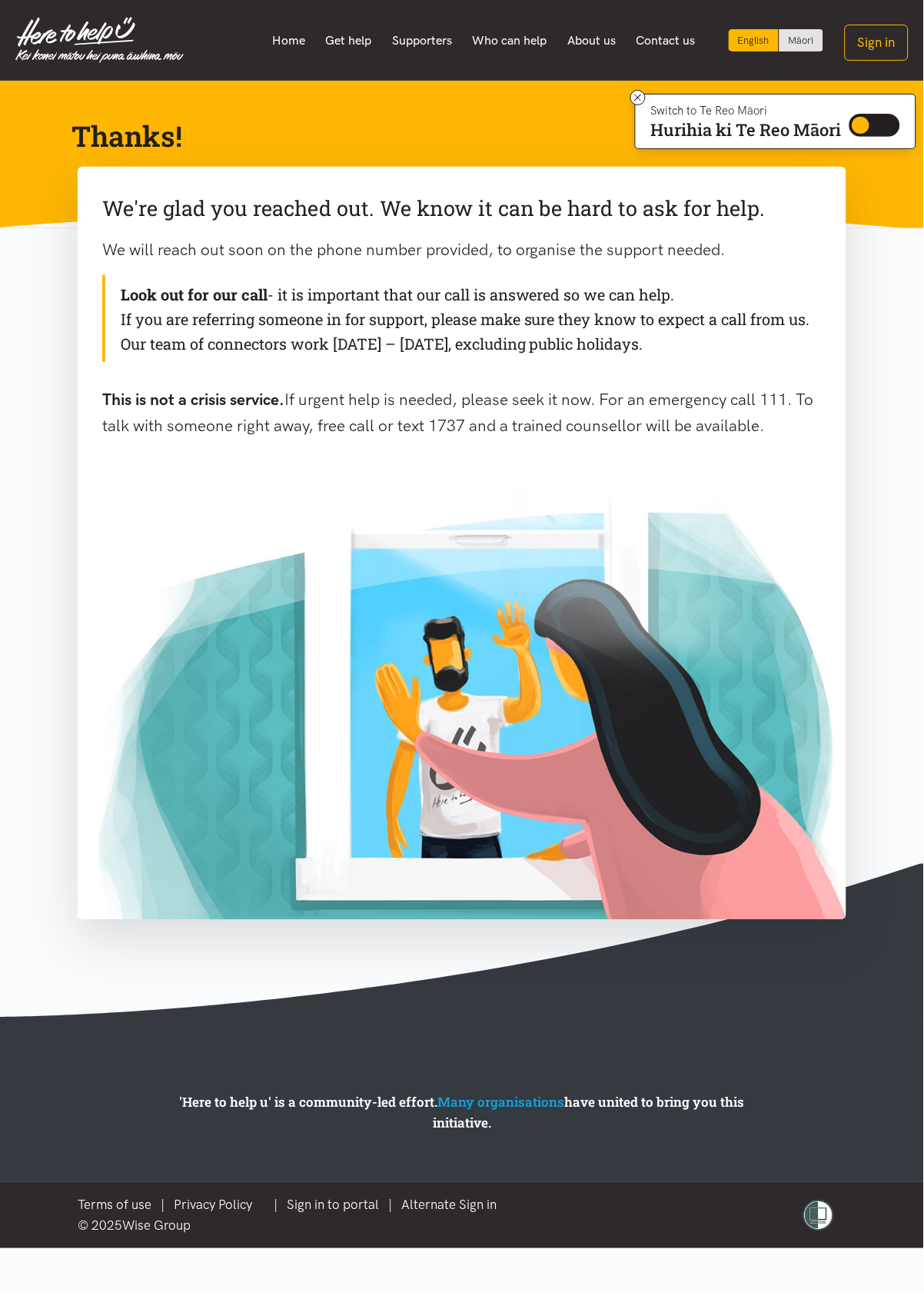
click at [674, 43] on link "Contact us" at bounding box center [666, 40] width 80 height 32
click at [668, 36] on link "Contact us" at bounding box center [666, 40] width 80 height 32
click at [675, 40] on link "Contact us" at bounding box center [666, 40] width 80 height 32
click at [669, 43] on link "Contact us" at bounding box center [666, 40] width 80 height 32
click at [664, 37] on link "Contact us" at bounding box center [666, 40] width 80 height 32
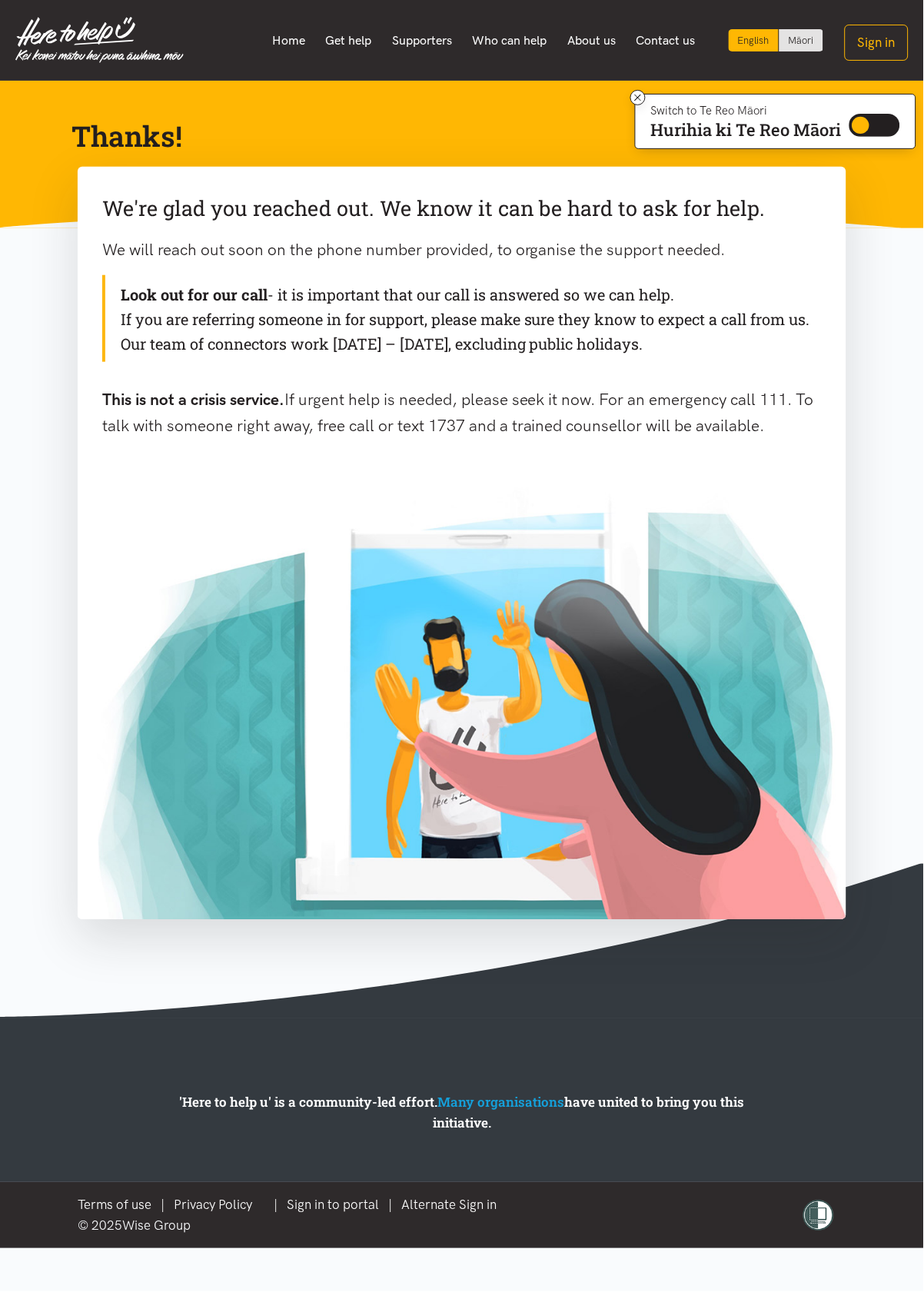
click at [667, 43] on link "Contact us" at bounding box center [666, 40] width 80 height 32
click at [679, 45] on link "Contact us" at bounding box center [666, 40] width 80 height 32
click at [591, 39] on link "About us" at bounding box center [592, 40] width 69 height 32
click at [438, 42] on link "Supporters" at bounding box center [422, 40] width 81 height 32
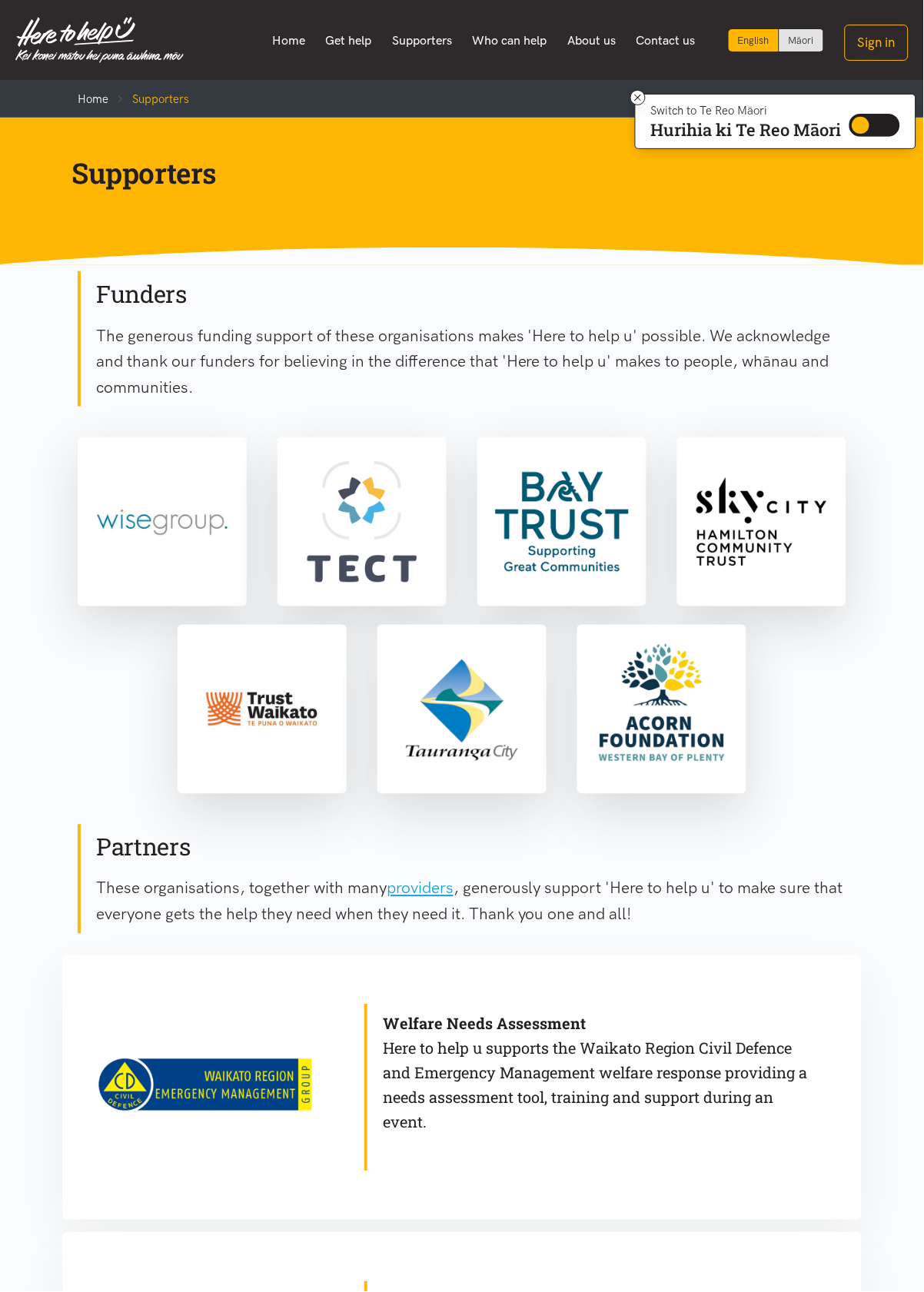
click at [296, 46] on link "Home" at bounding box center [289, 40] width 54 height 32
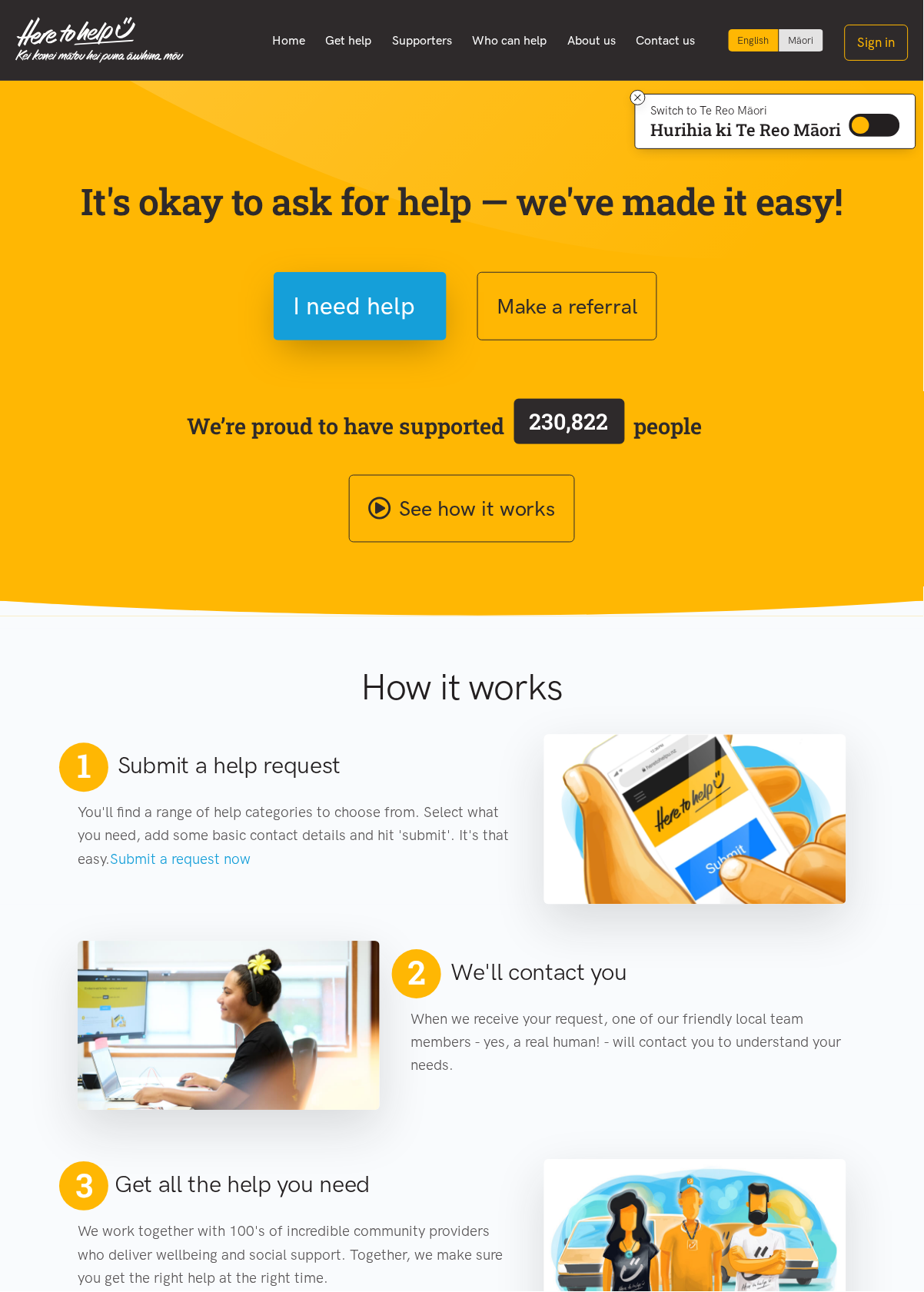
click at [622, 298] on button "Make a referral" at bounding box center [568, 306] width 180 height 68
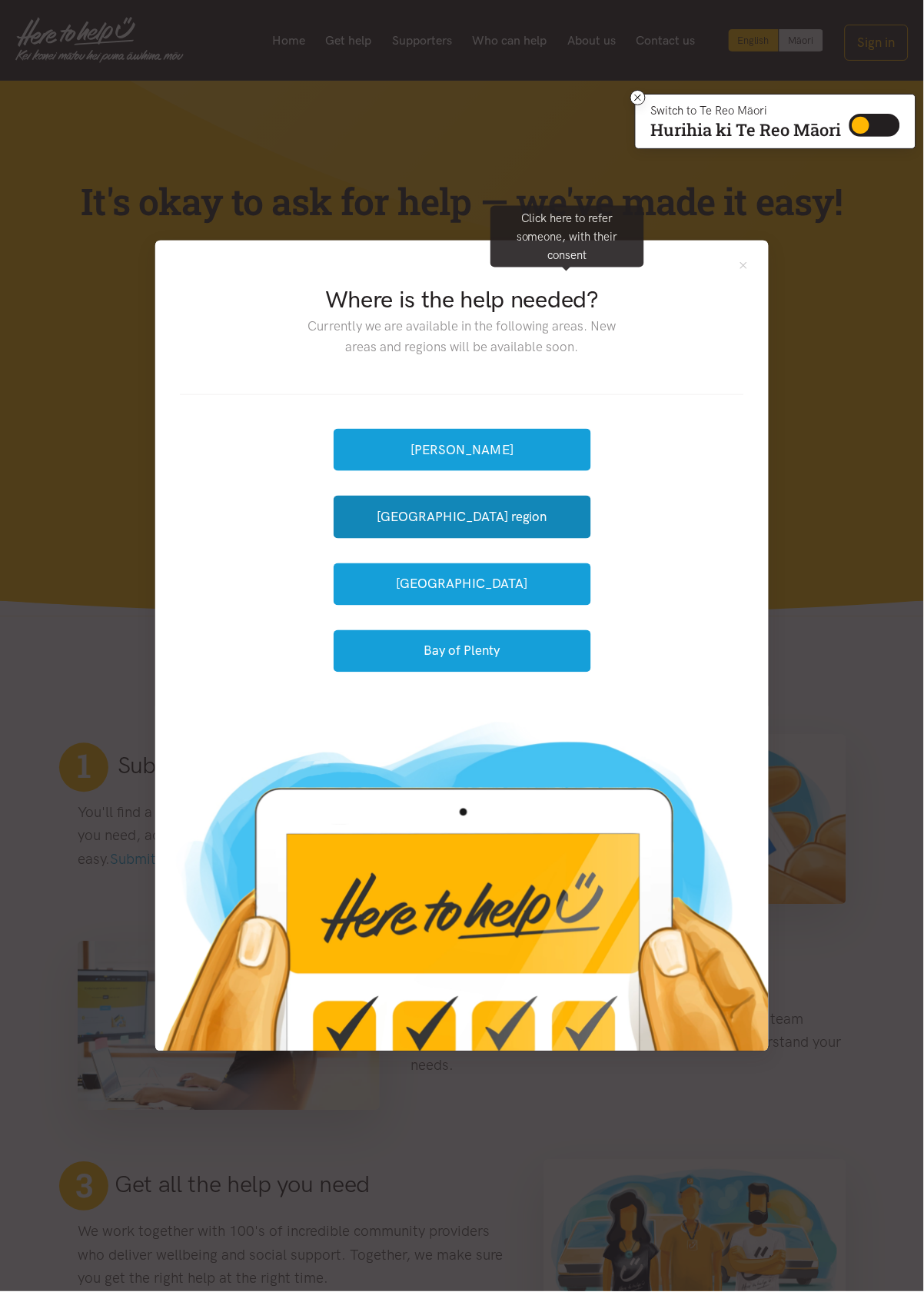
click at [582, 516] on button "[GEOGRAPHIC_DATA] region" at bounding box center [462, 516] width 257 height 42
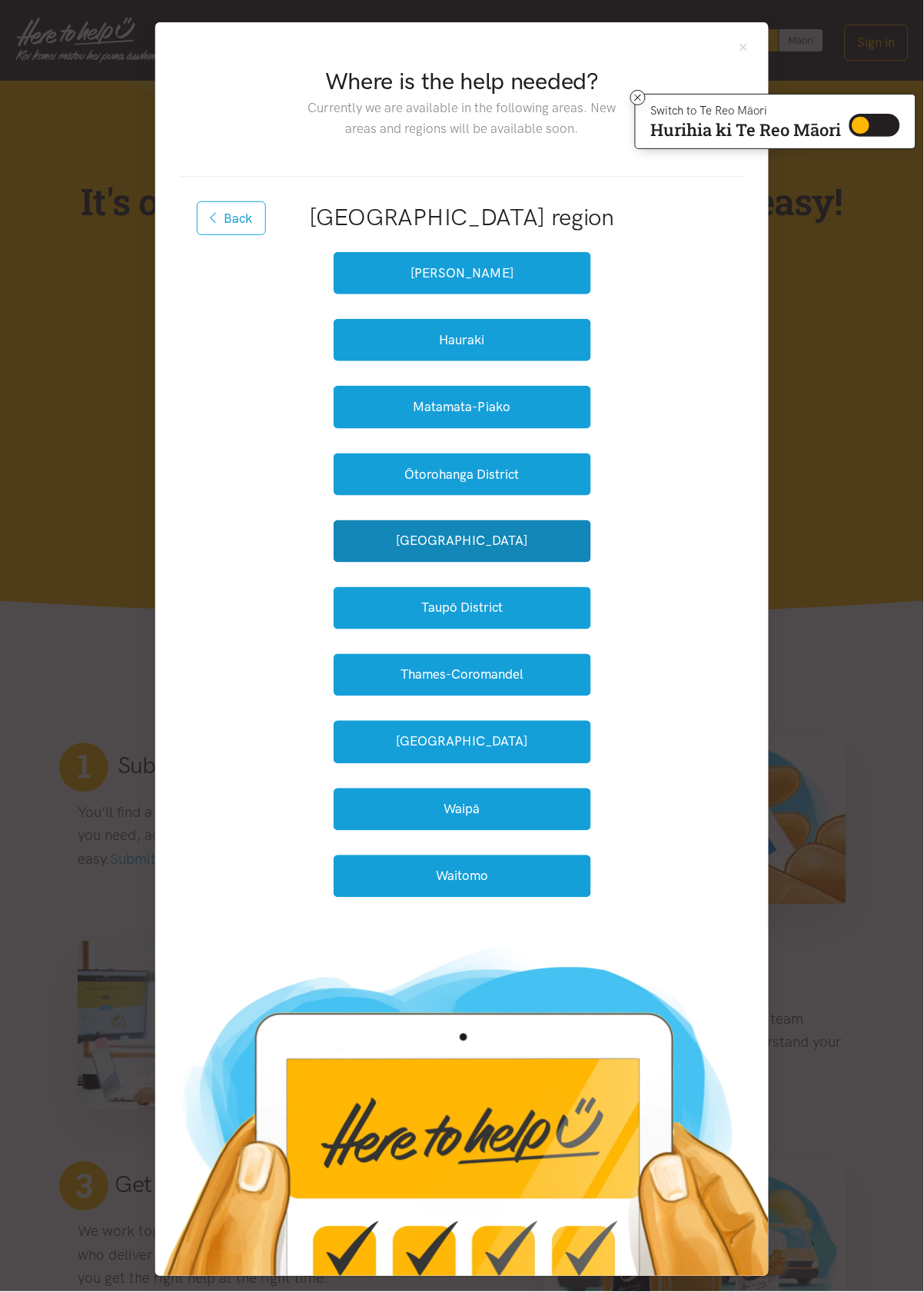
click at [573, 549] on button "[GEOGRAPHIC_DATA]" at bounding box center [462, 541] width 257 height 42
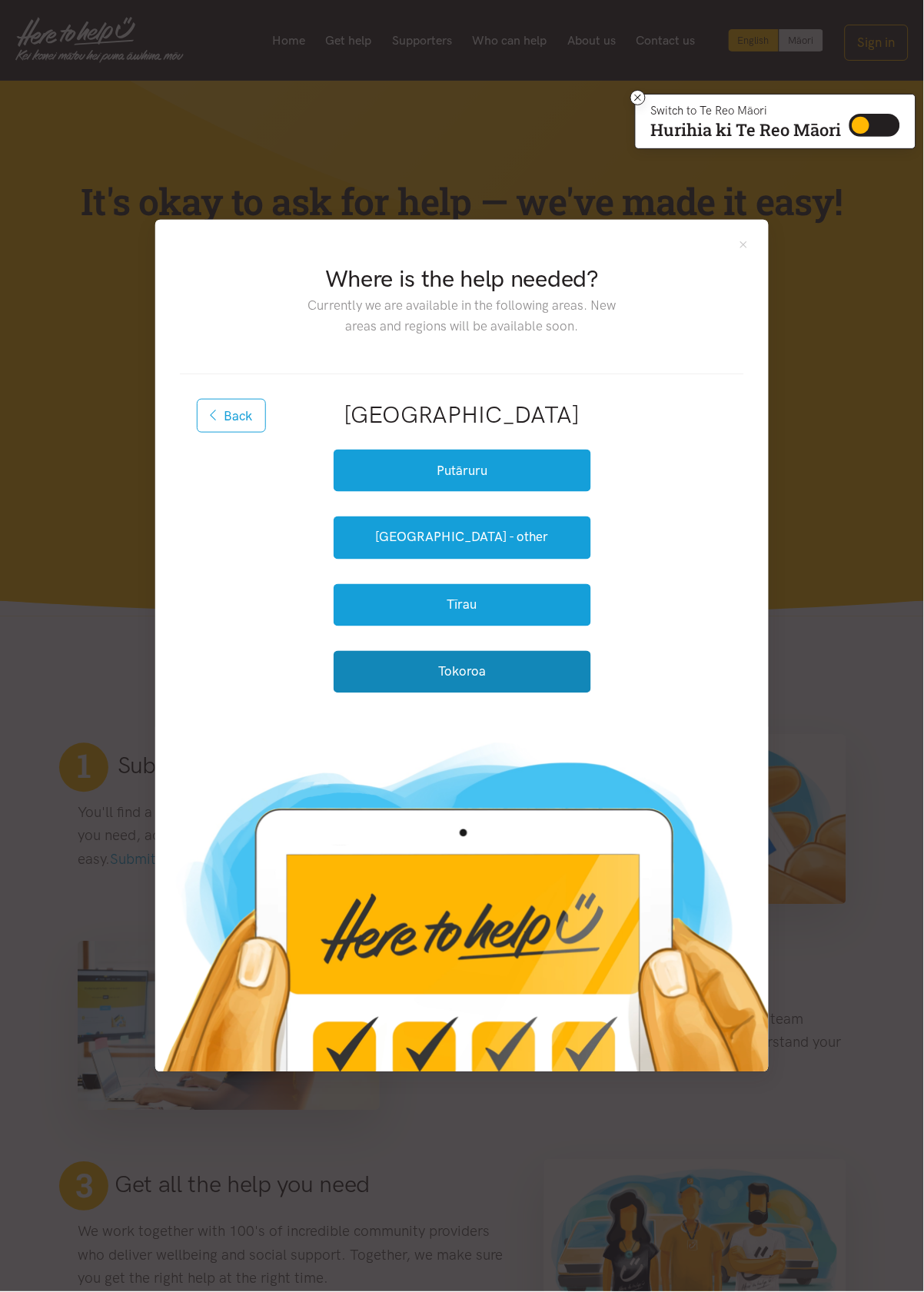
click at [569, 667] on button "Tokoroa" at bounding box center [462, 672] width 257 height 42
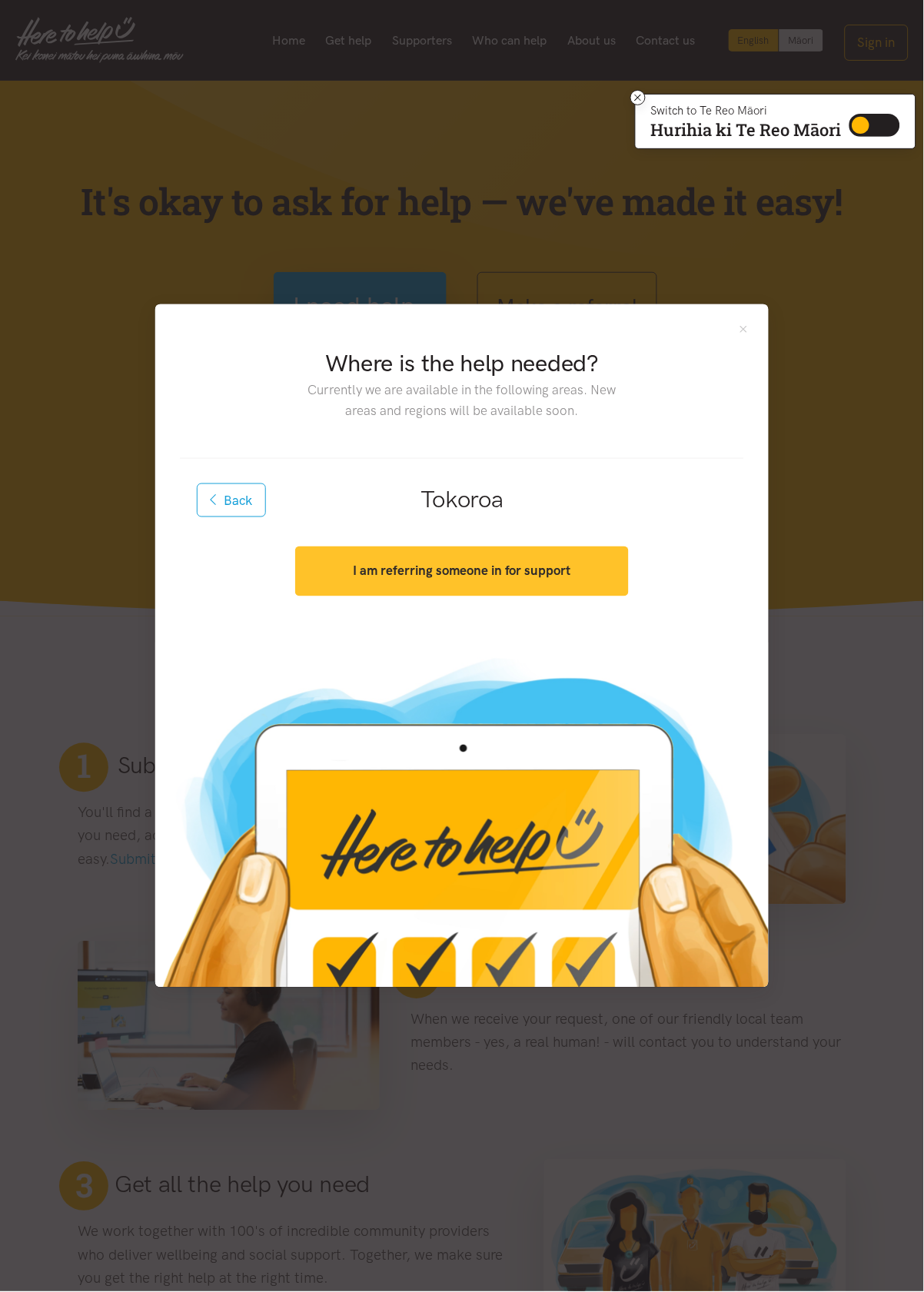
click at [576, 568] on button "I am referring someone in for support" at bounding box center [461, 571] width 332 height 50
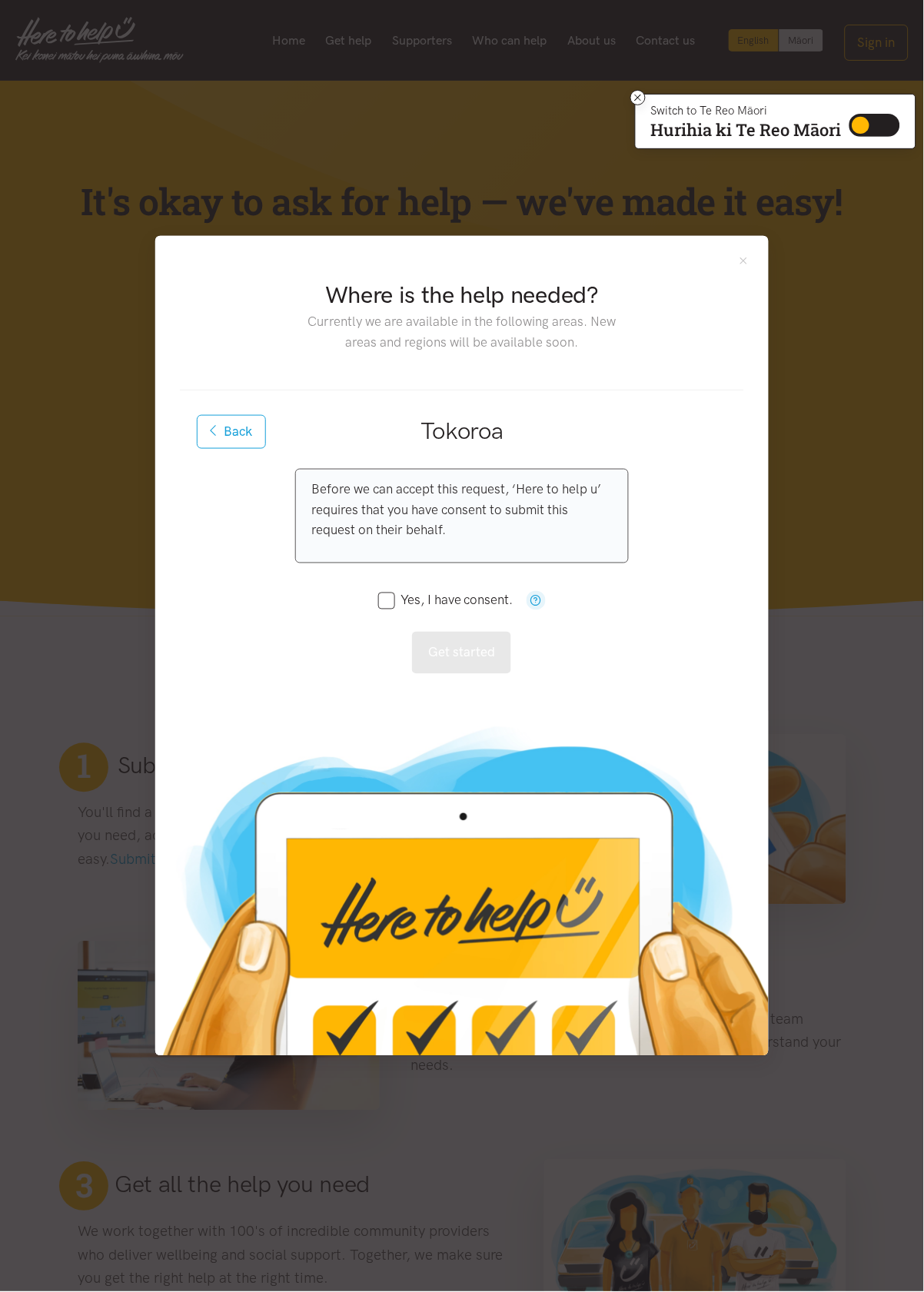
click at [478, 594] on label "Yes, I have consent." at bounding box center [446, 601] width 135 height 13
click at [478, 594] on input "Yes, I have consent." at bounding box center [446, 601] width 135 height 13
checkbox input "true"
click at [483, 653] on button "Get started" at bounding box center [461, 653] width 99 height 42
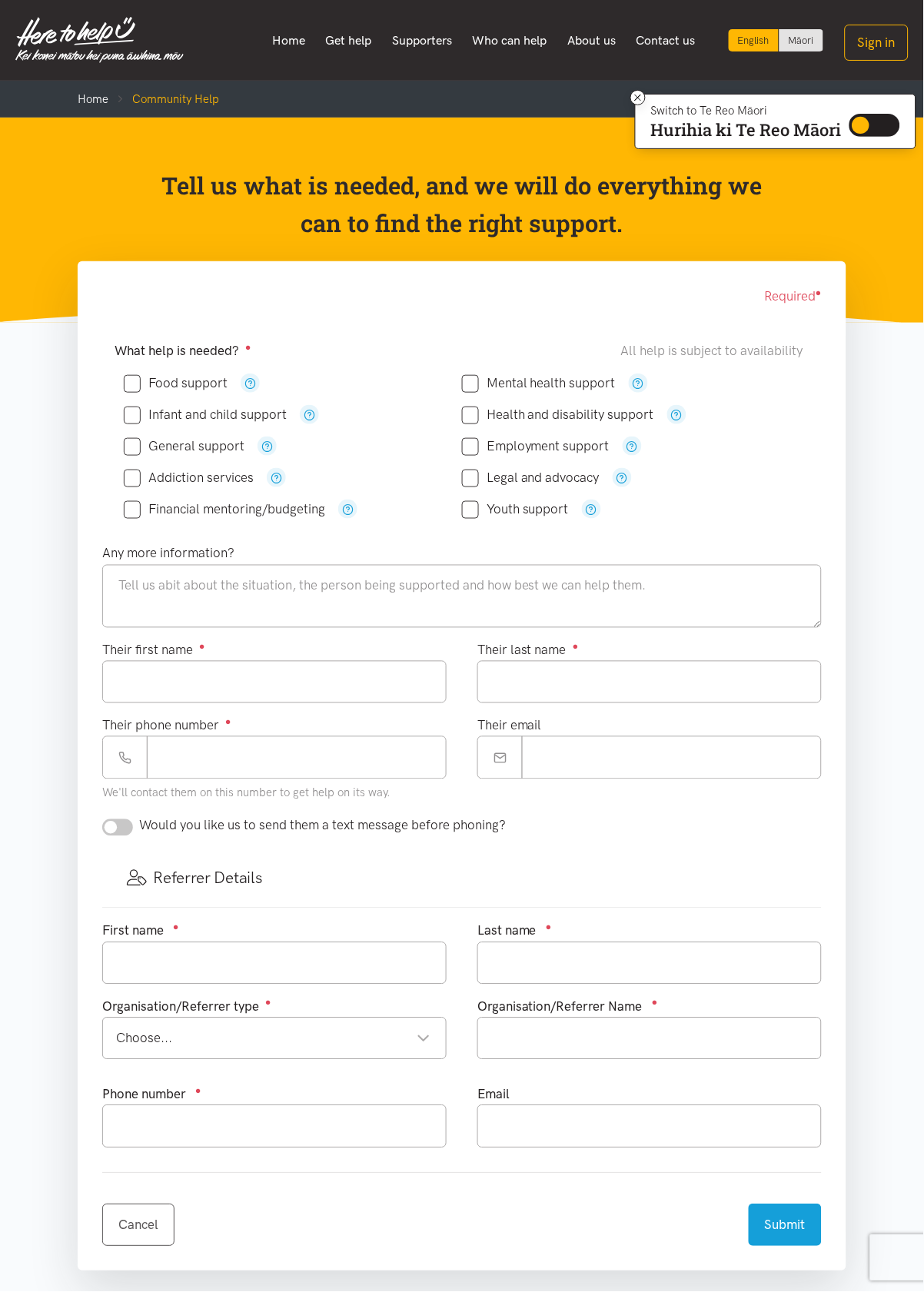
click at [180, 377] on input "Food support" at bounding box center [176, 384] width 104 height 13
checkbox input "true"
click at [438, 594] on textarea at bounding box center [462, 596] width 719 height 63
click at [121, 602] on textarea "Urgent Request for referral to get assistance with food support. South waikato …" at bounding box center [462, 596] width 719 height 63
type textarea "Urgent Request for referral to get assistance with food support. South waikato …"
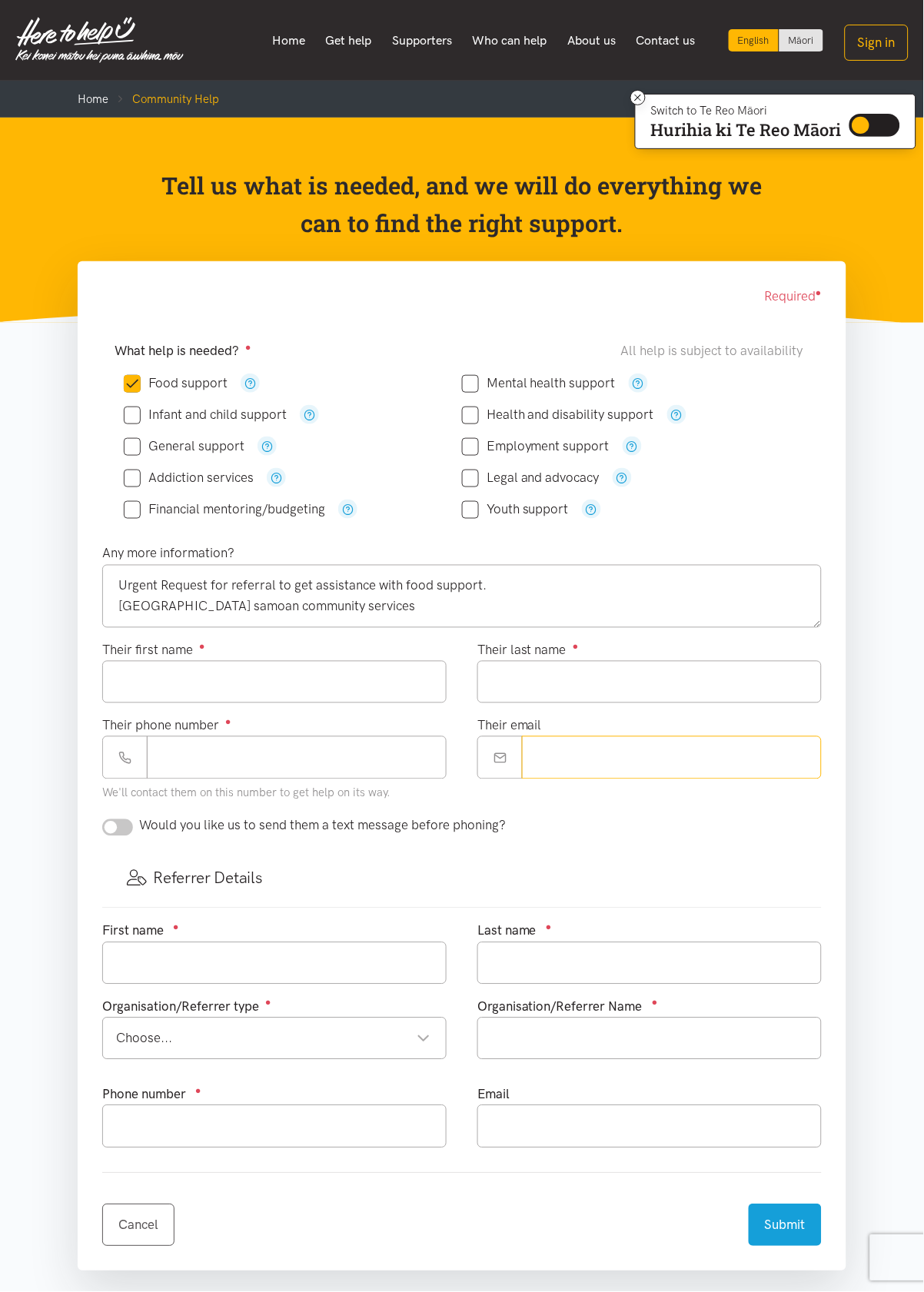
click at [591, 748] on input "Their email" at bounding box center [672, 757] width 299 height 42
type input "***"
click at [132, 612] on textarea "Urgent Request for referral to get assistance with food support. South waikato …" at bounding box center [462, 596] width 719 height 63
click at [545, 595] on textarea "Urgent Request for referral to get assistance with food support. Please place r…" at bounding box center [462, 596] width 719 height 63
click at [571, 608] on textarea "Urgent Request for referral to get assistance with food support. Please place r…" at bounding box center [462, 596] width 719 height 63
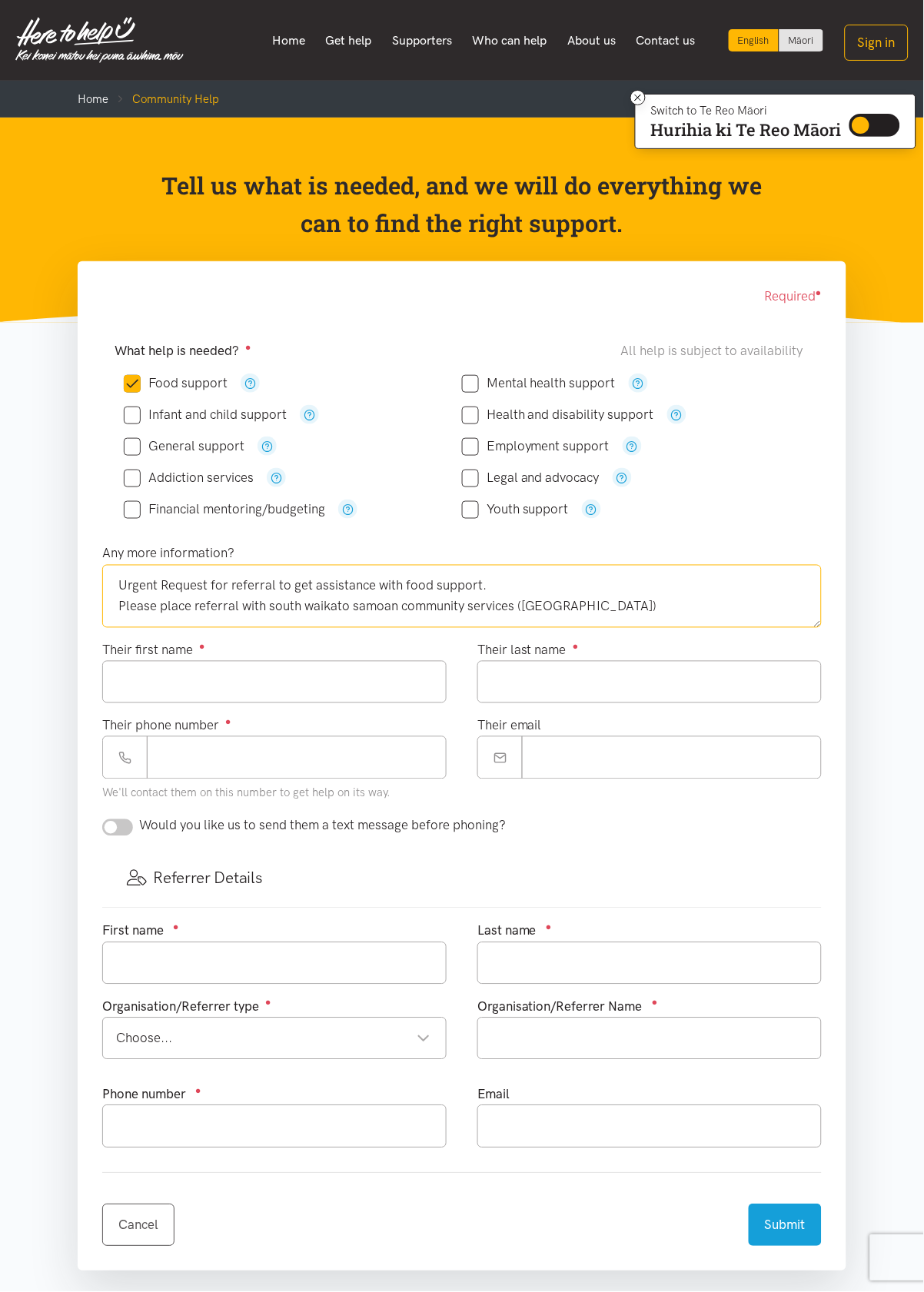
click at [238, 606] on textarea "Urgent Request for referral to get assistance with food support. Please place r…" at bounding box center [462, 596] width 719 height 63
click at [236, 613] on textarea "Urgent Request for referral to get assistance with food support. Please place r…" at bounding box center [462, 596] width 719 height 63
click at [257, 615] on textarea "Urgent Request for referral to get assistance with food support. Please place r…" at bounding box center [462, 596] width 719 height 63
click at [240, 612] on textarea "Urgent Request for referral to get assistance with food support. Please place r…" at bounding box center [462, 596] width 719 height 63
click at [558, 602] on textarea "Urgent Request for referral to get assistance with food support. Please place r…" at bounding box center [462, 596] width 719 height 63
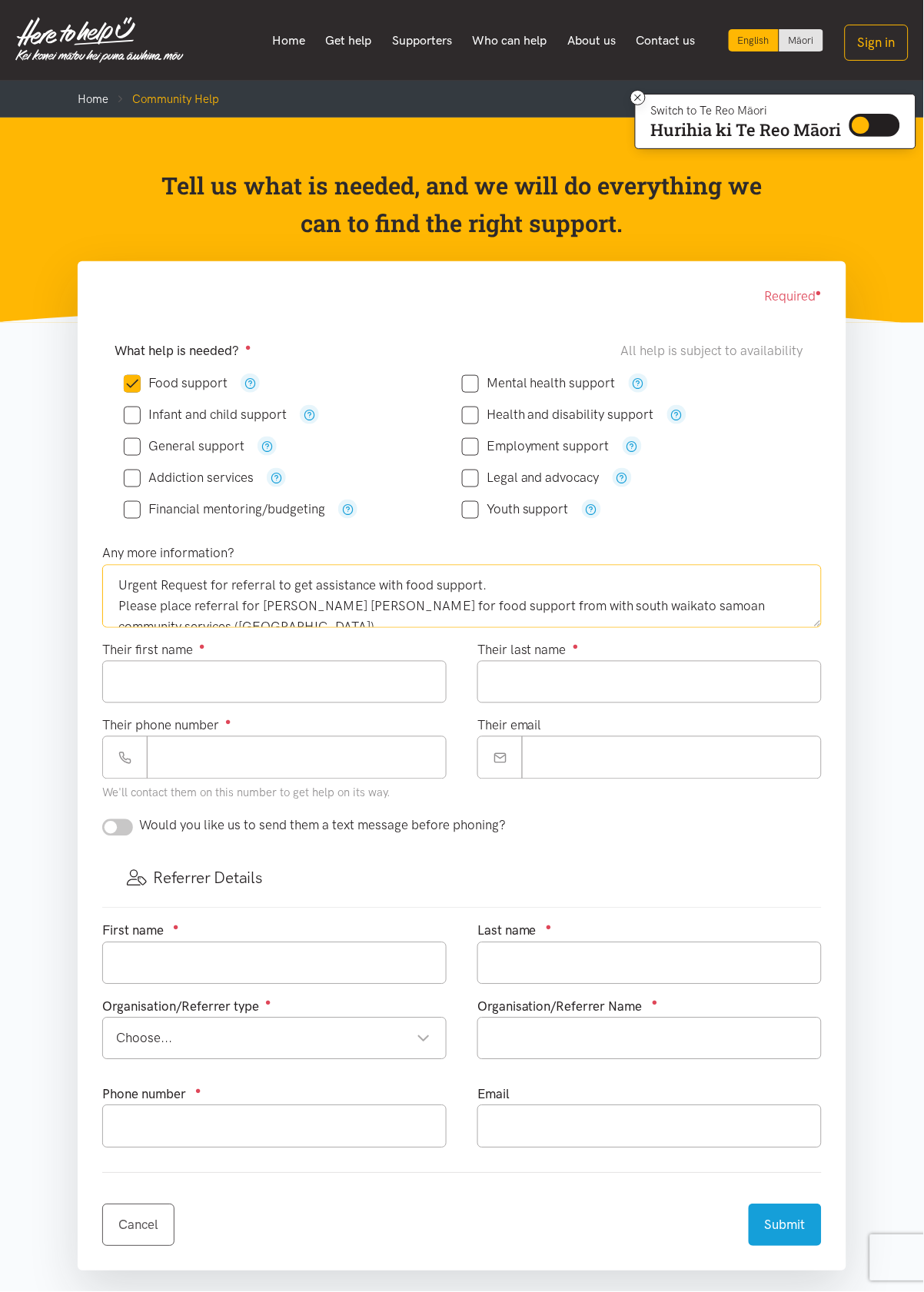
click at [547, 602] on textarea "Urgent Request for referral to get assistance with food support. Please place r…" at bounding box center [462, 596] width 719 height 63
click at [752, 611] on textarea "Urgent Request for referral to get assistance with food support. Please place r…" at bounding box center [462, 596] width 719 height 63
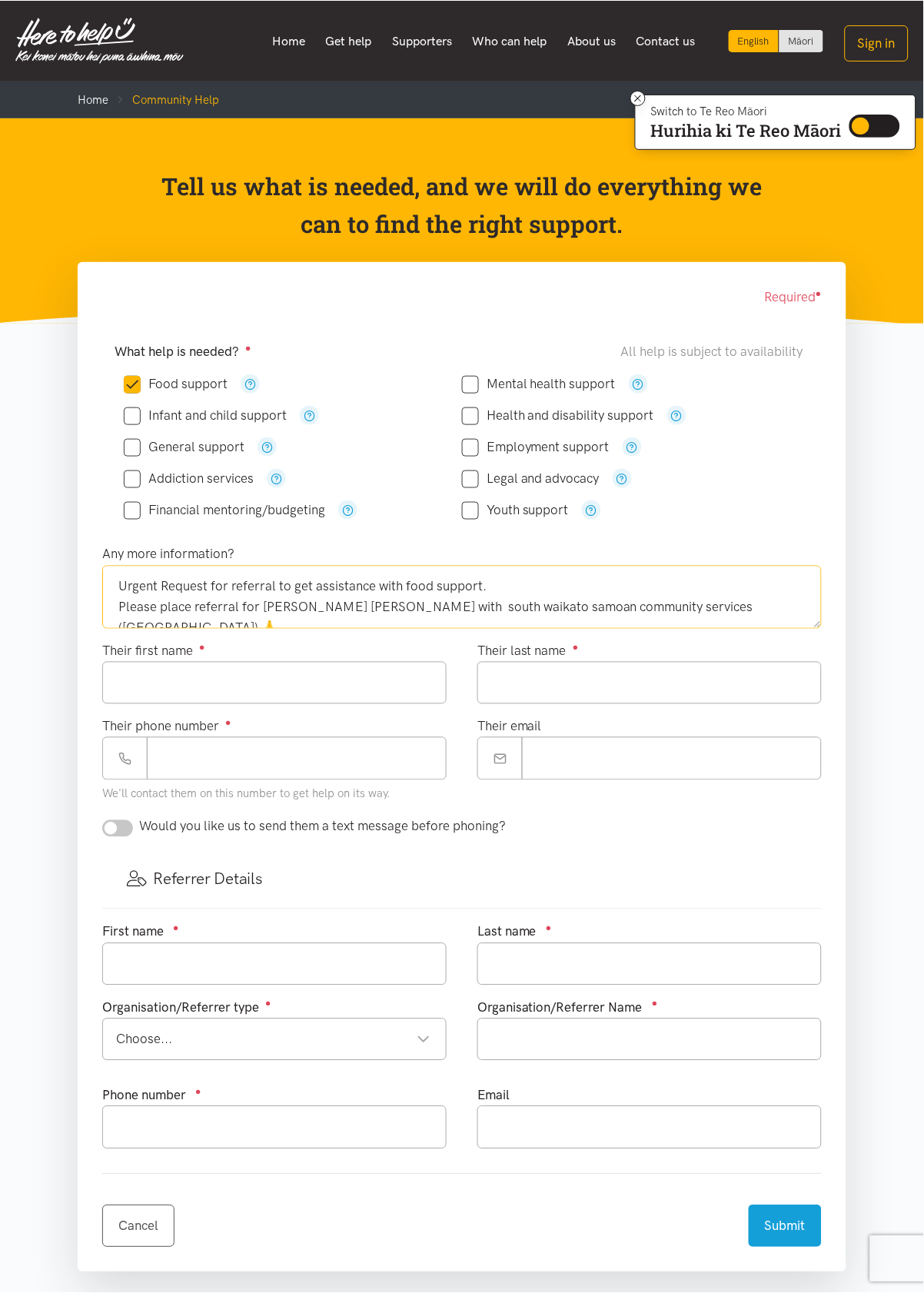
scroll to position [8, 0]
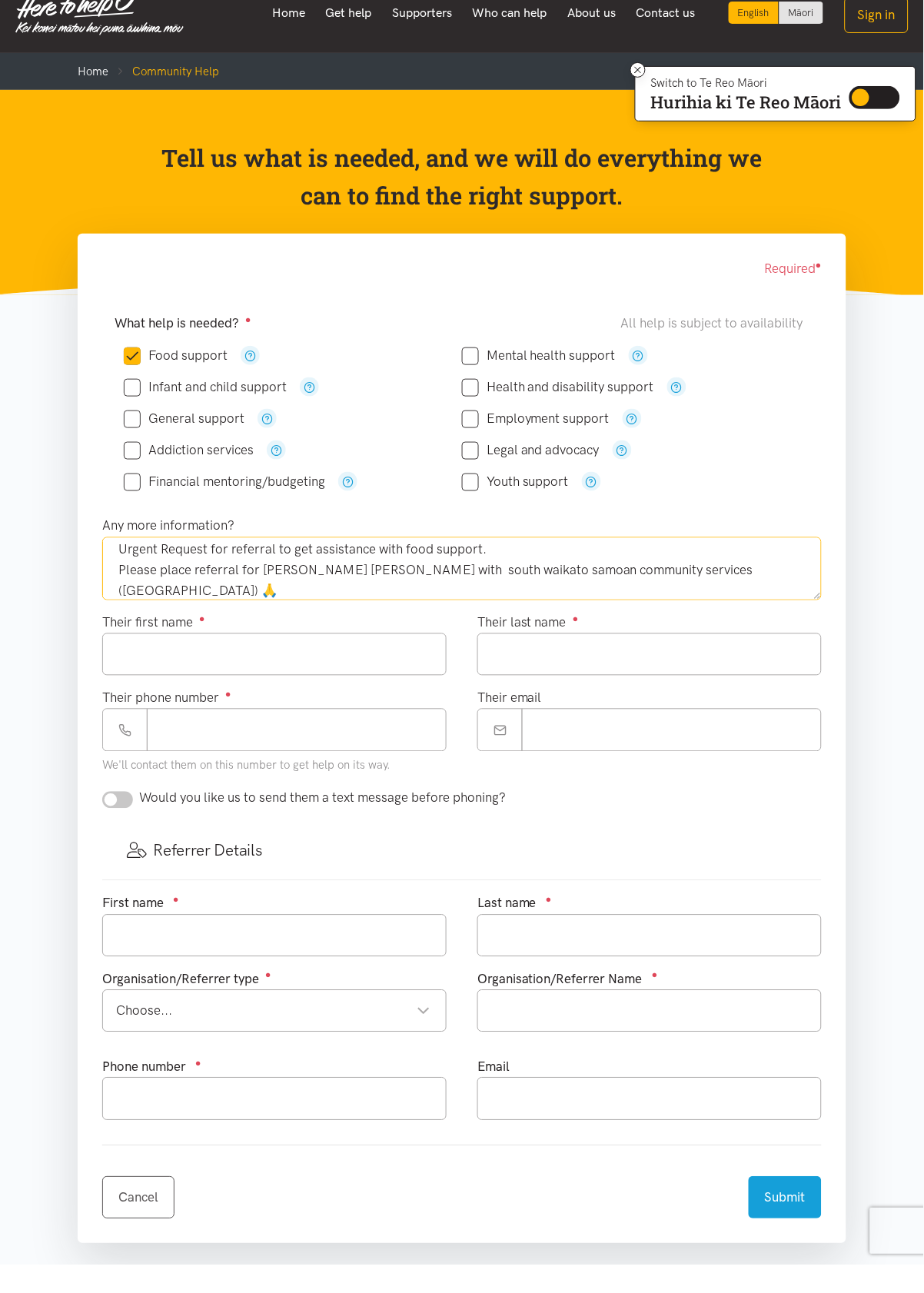
type textarea "Urgent Request for referral to get assistance with food support. Please place r…"
click at [148, 679] on input "Their first name ●" at bounding box center [274, 682] width 344 height 42
type input "*****"
click at [657, 681] on input "Their last name ●" at bounding box center [649, 682] width 344 height 42
type input "**********"
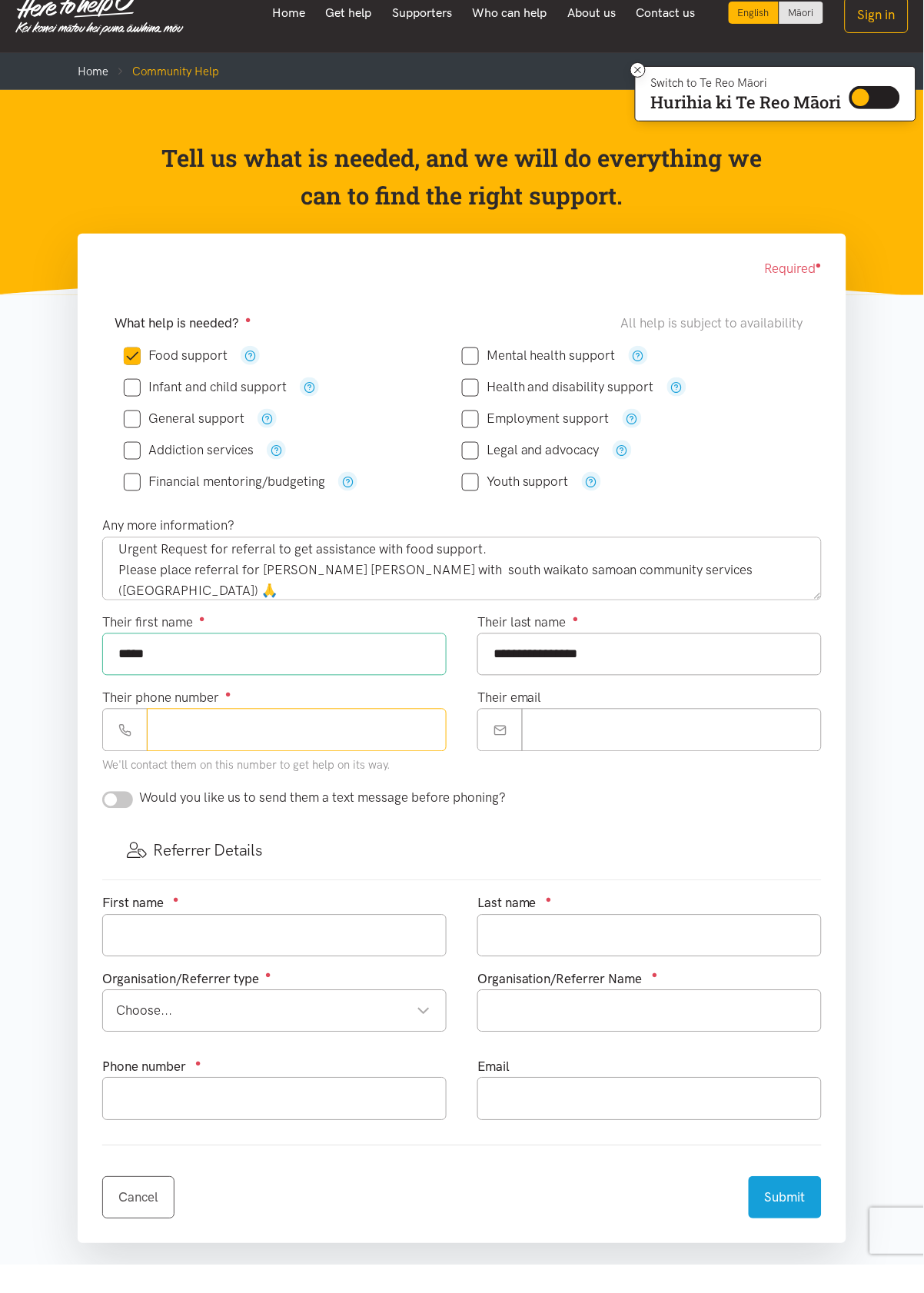
click at [202, 764] on input "Their phone number ●" at bounding box center [296, 757] width 299 height 42
type input "***"
type input "**********"
click at [722, 750] on input "Their email" at bounding box center [672, 757] width 299 height 42
type input "**********"
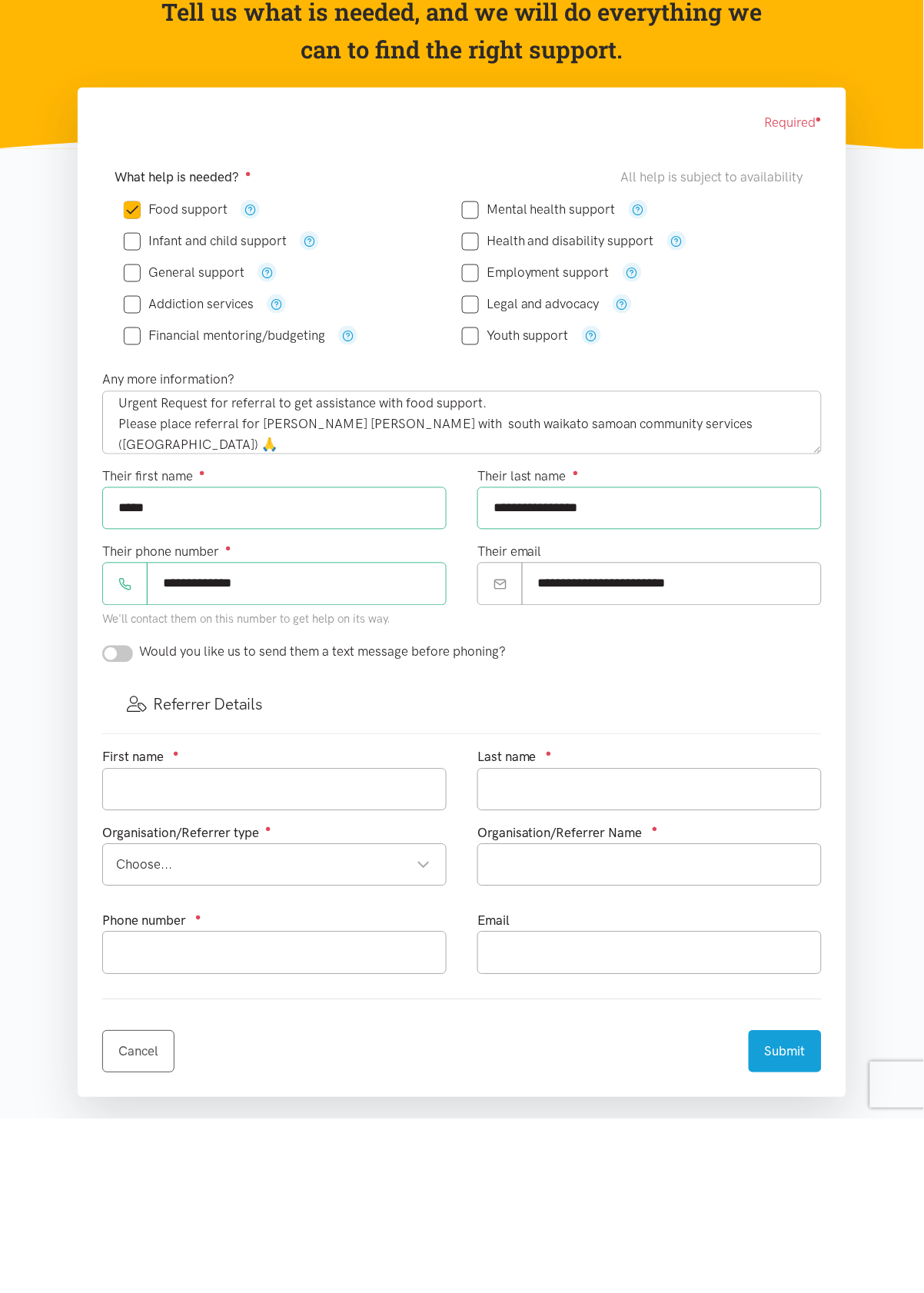
click at [119, 820] on input "checkbox" at bounding box center [117, 828] width 31 height 17
checkbox input "true"
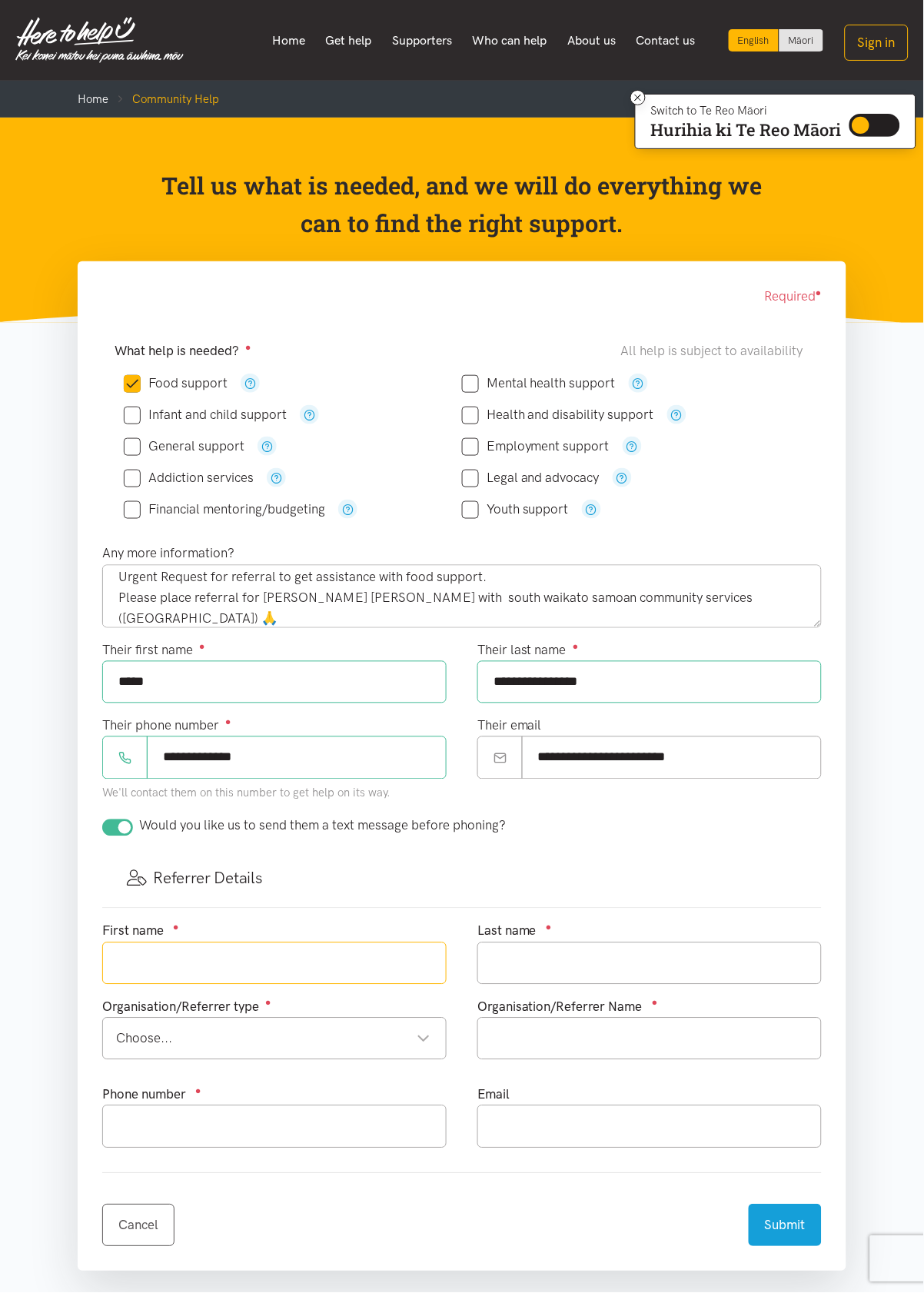
click at [160, 955] on input "text" at bounding box center [274, 963] width 344 height 42
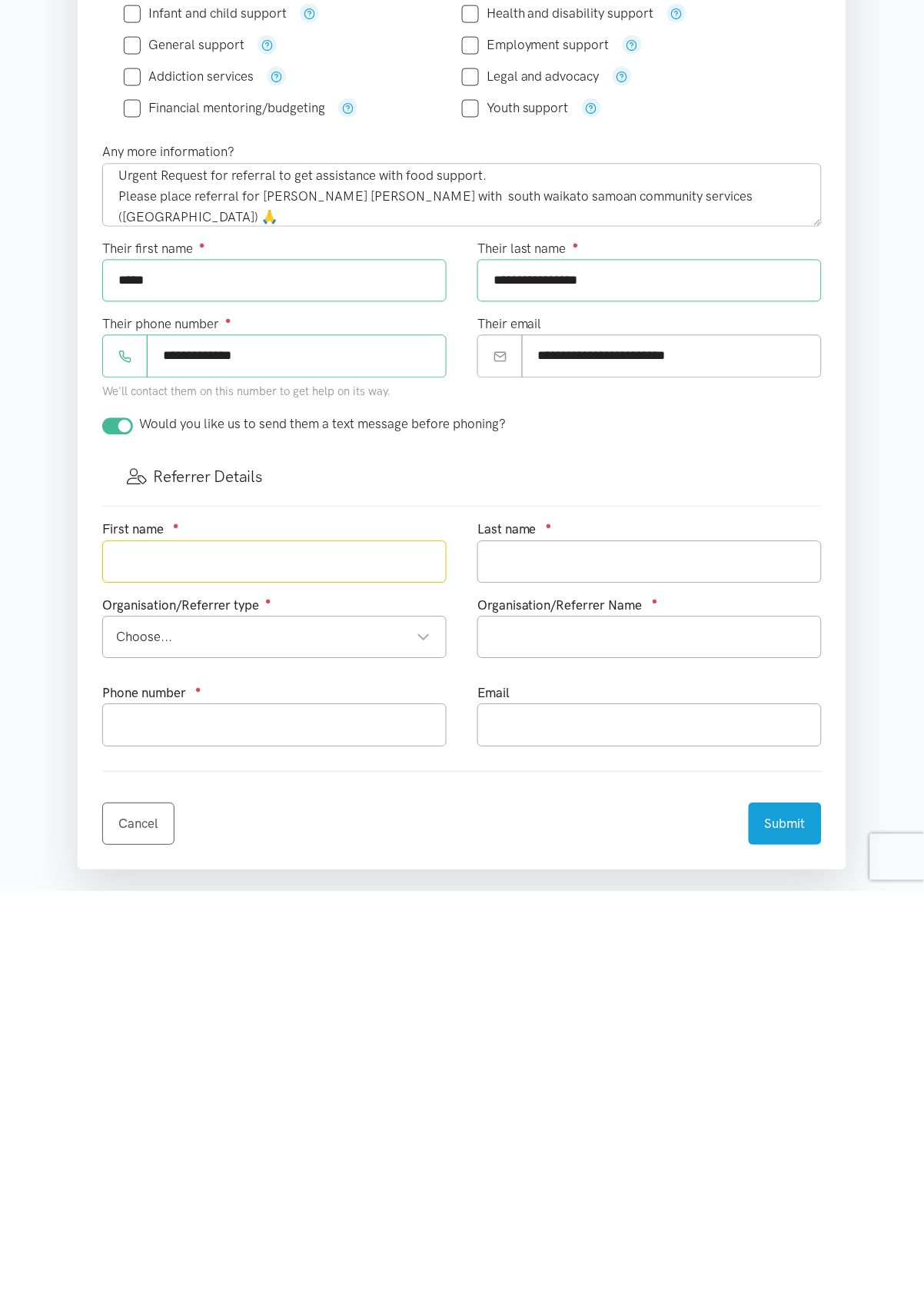
scroll to position [26, 0]
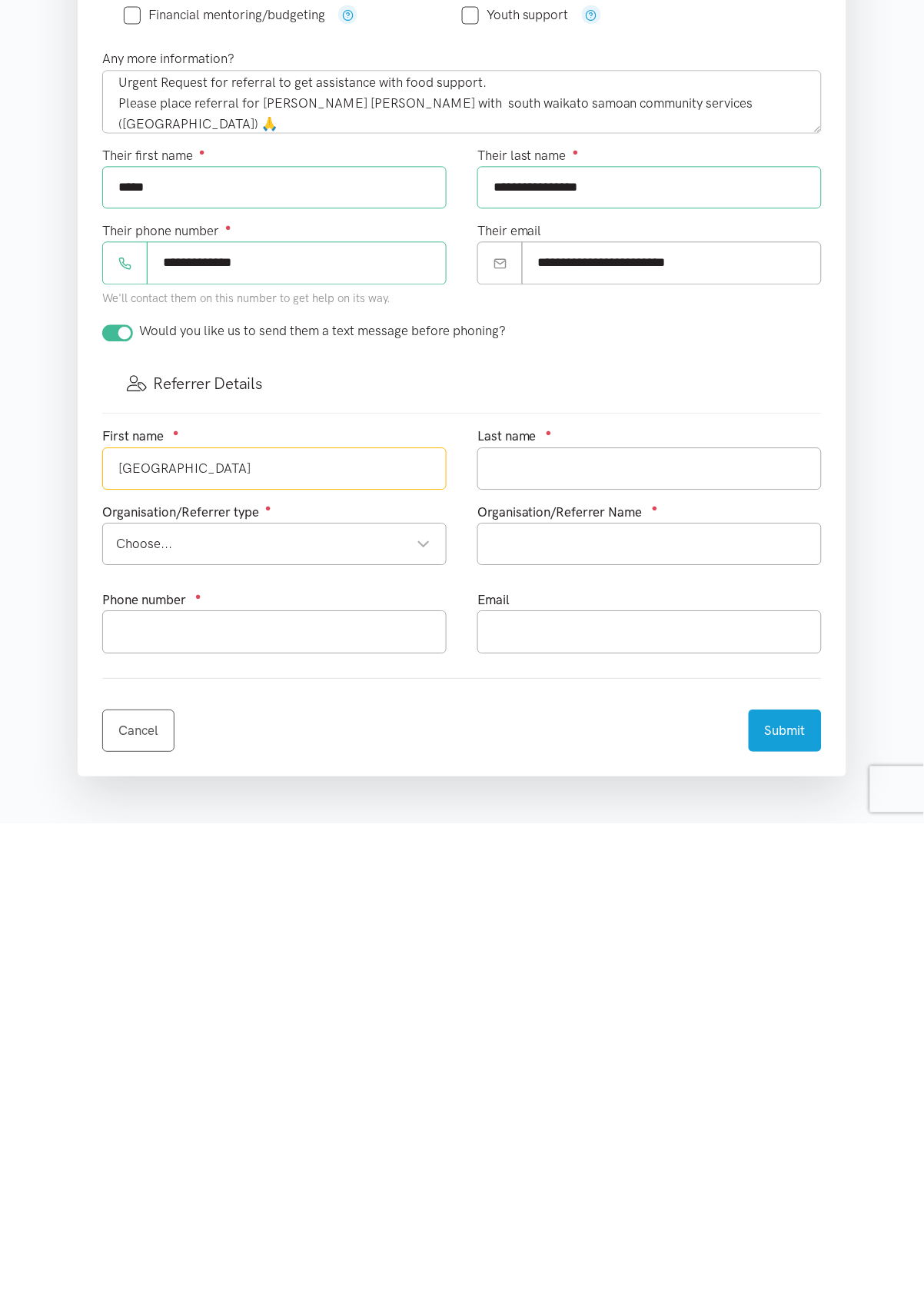
click at [205, 933] on input "South Waikato samoan" at bounding box center [274, 937] width 344 height 42
click at [200, 940] on input "South Waikato samoan" at bounding box center [274, 937] width 344 height 42
click at [209, 934] on input "South Waikato samoan" at bounding box center [274, 937] width 344 height 42
click at [302, 944] on input "South Waikato Samoan" at bounding box center [274, 937] width 344 height 42
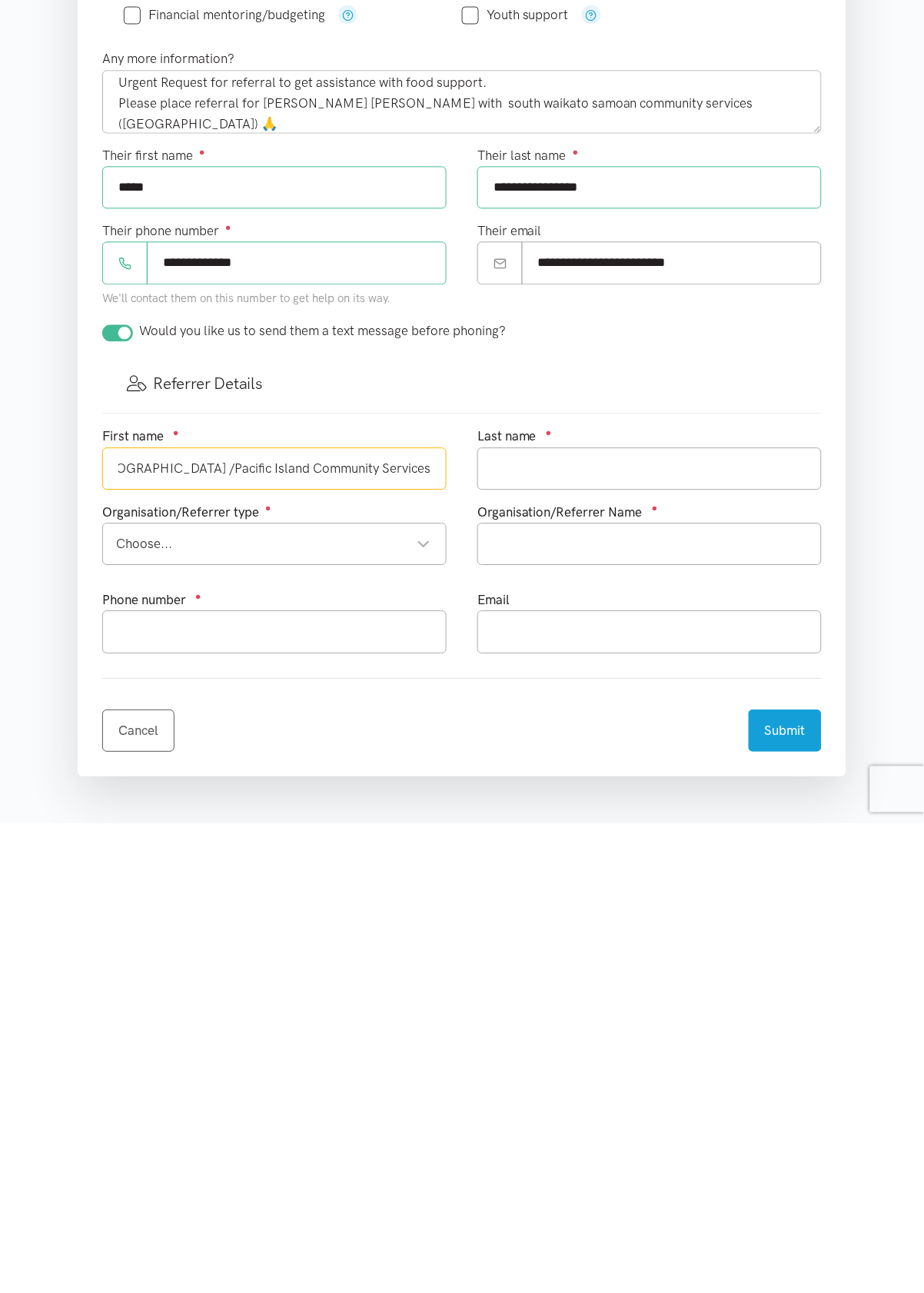
click at [141, 1004] on div "Choose..." at bounding box center [273, 1013] width 314 height 21
type input "South Waikato Samoan /Pacific Island Community Services"
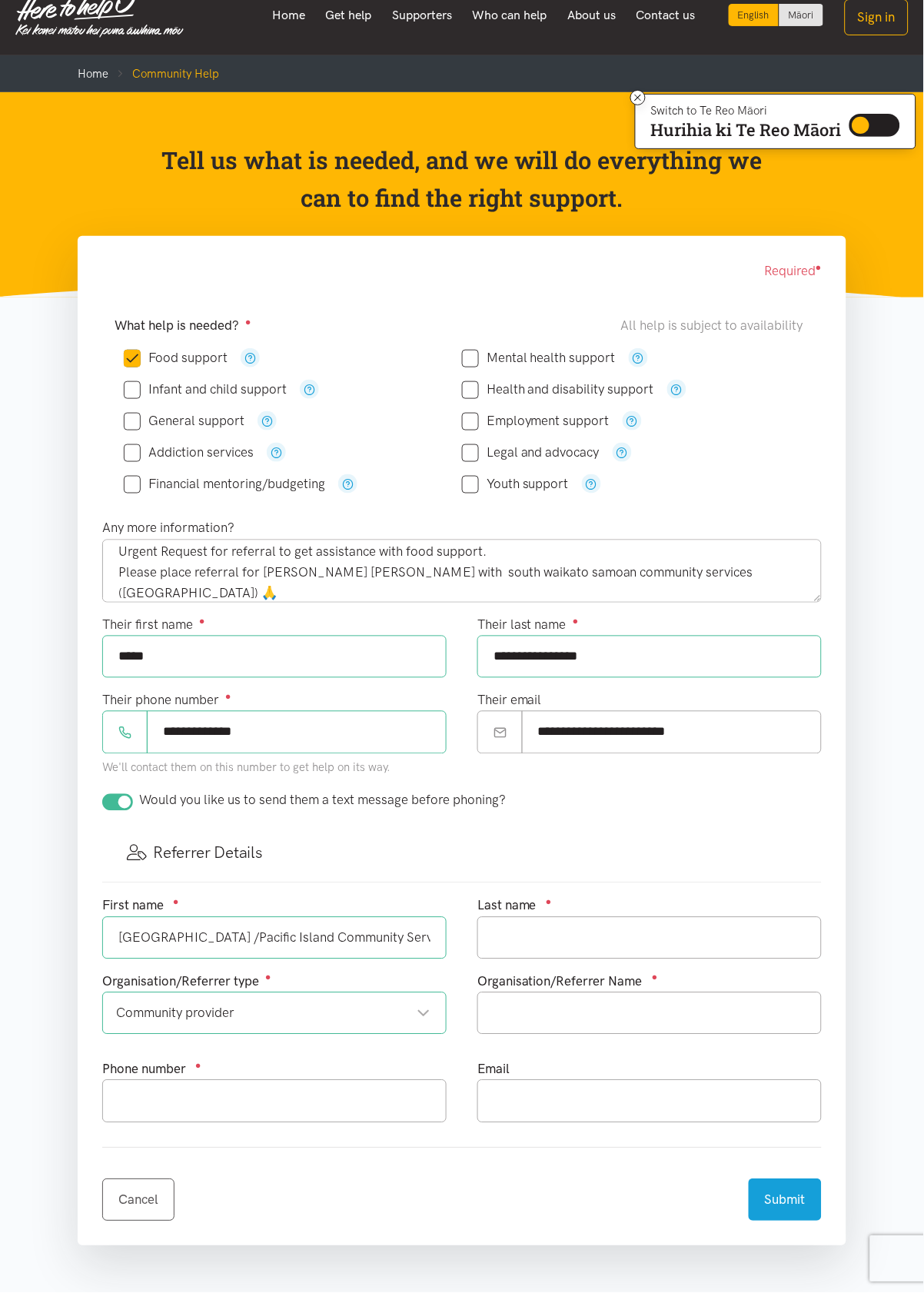
click at [410, 1024] on div "Community provider Community provider" at bounding box center [274, 1013] width 344 height 42
click at [543, 1192] on div "Cancel Submit" at bounding box center [462, 1192] width 719 height 61
click at [416, 940] on input "South Waikato Samoan /Pacific Island Community Services" at bounding box center [274, 937] width 344 height 42
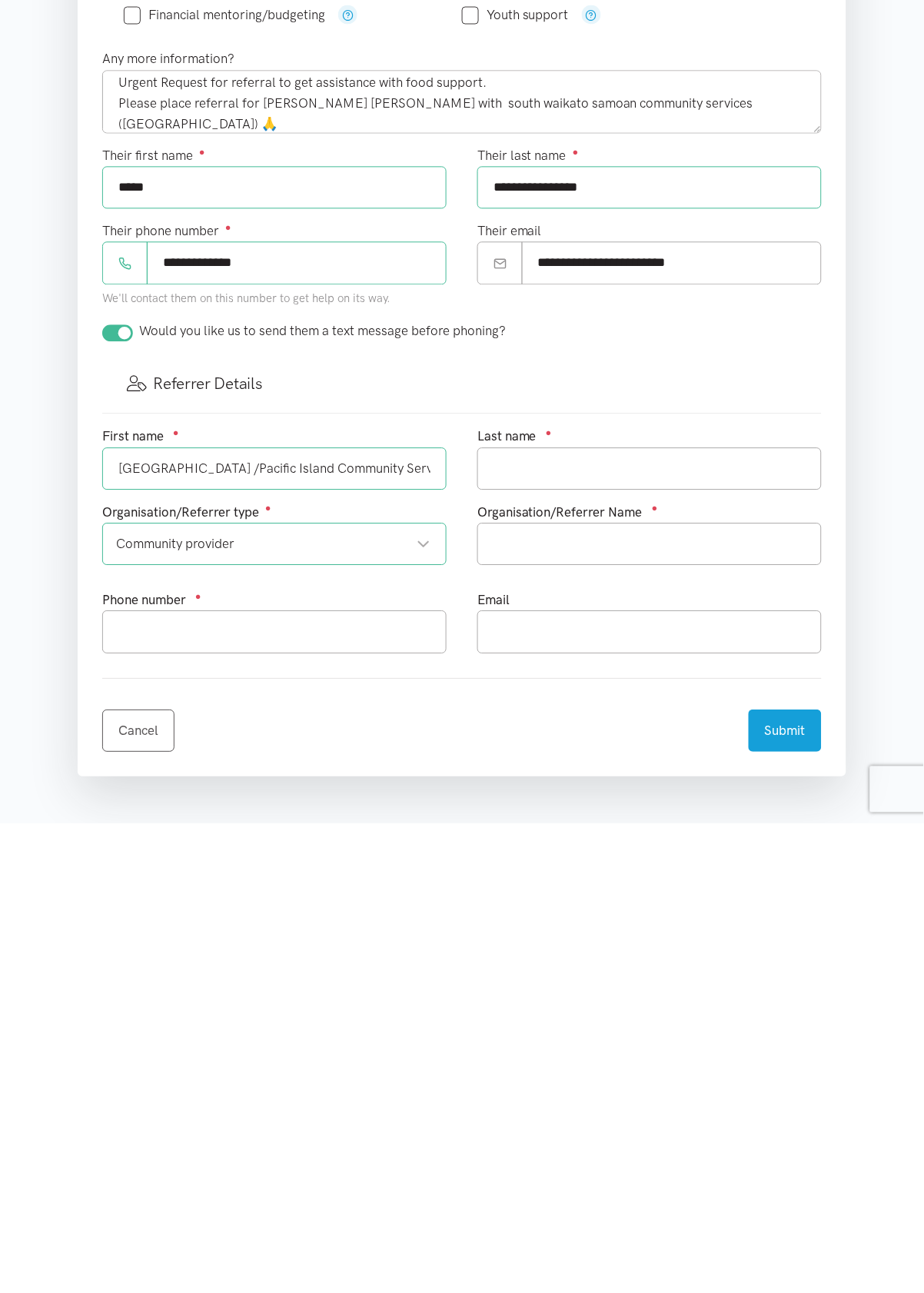
click at [290, 932] on input "South Waikato Samoan /Pacific Island Community Services" at bounding box center [274, 937] width 344 height 42
click at [287, 943] on input "South Waikato Samoan /Pacific Island Community Services" at bounding box center [274, 937] width 344 height 42
click at [658, 1008] on input "text" at bounding box center [649, 1013] width 344 height 42
click at [608, 1006] on input "South Waikato SamoanPacific Island Community Services" at bounding box center [649, 1013] width 344 height 42
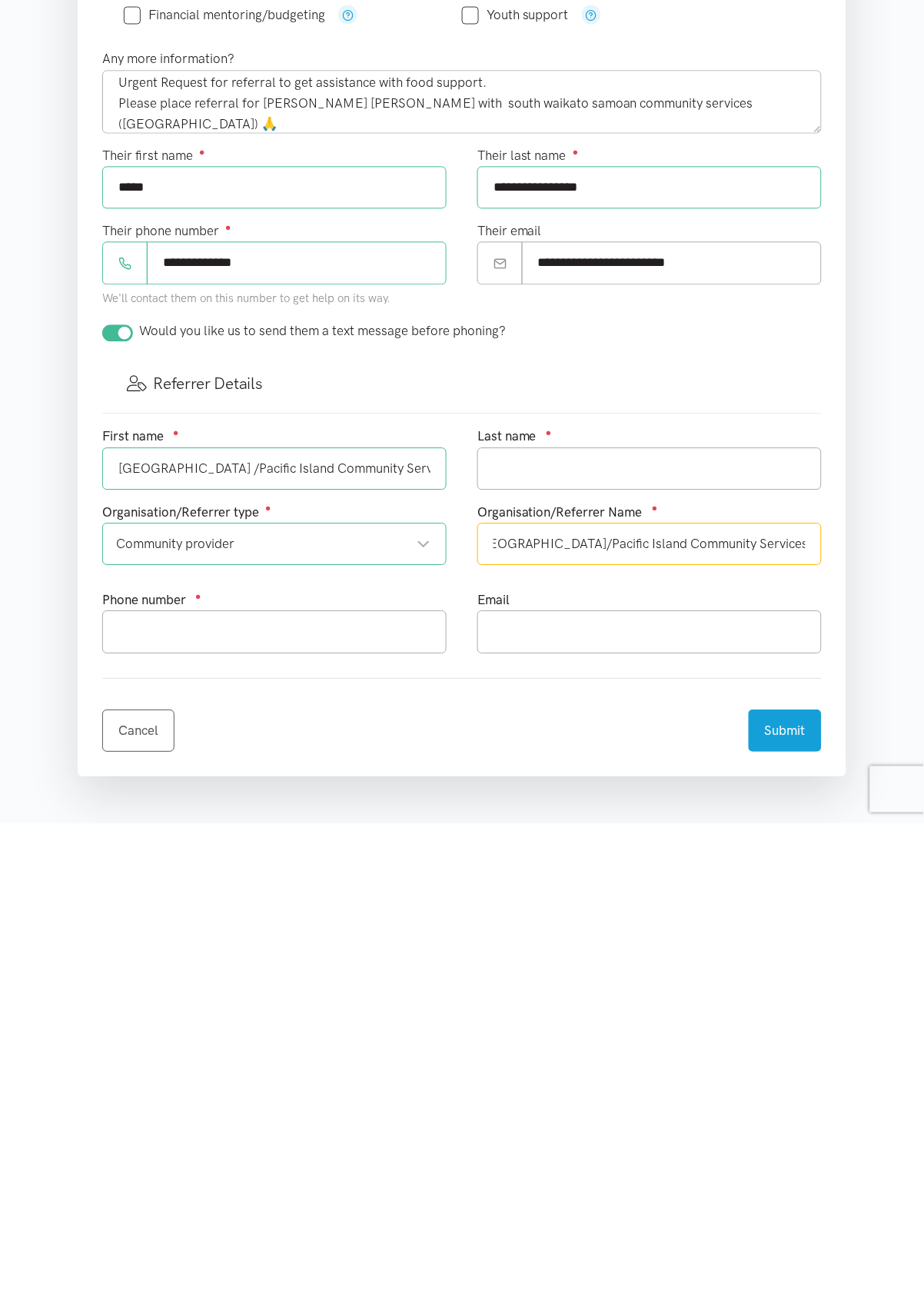
type input "South Waikato Samoan/Pacific Island Community Services"
click at [174, 1102] on input "text" at bounding box center [274, 1101] width 344 height 42
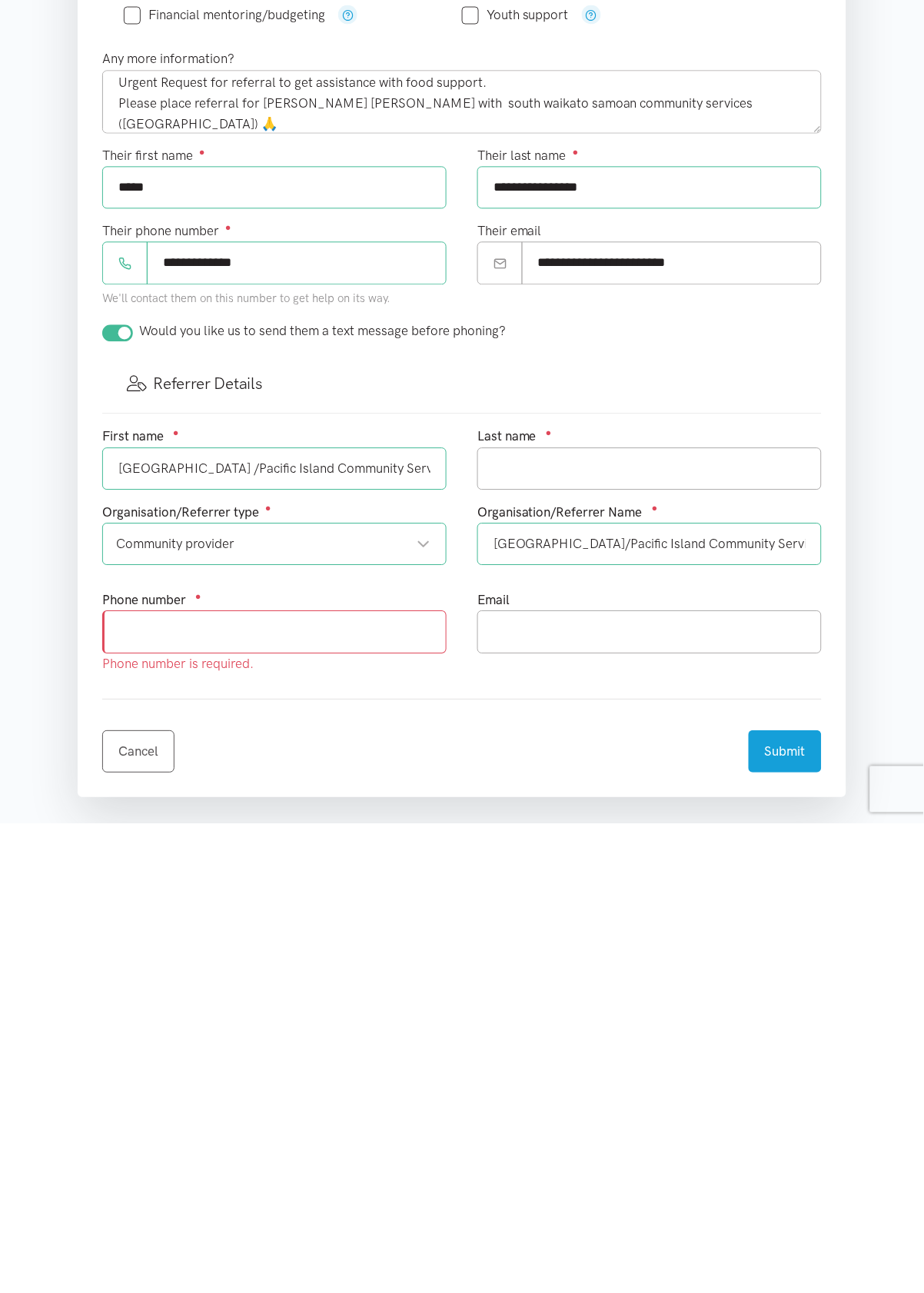
scroll to position [26, 0]
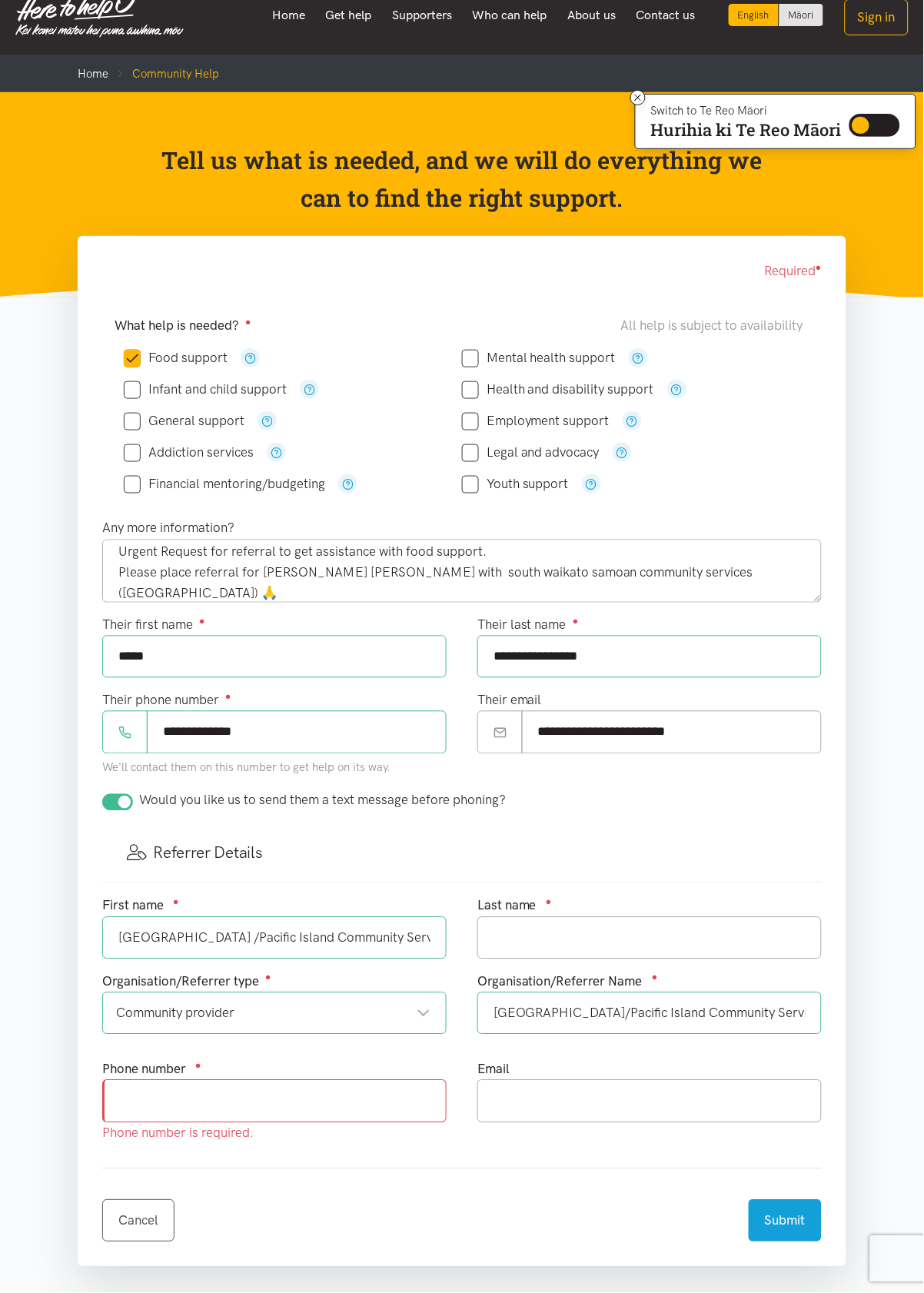
click at [298, 615] on div "Their first name ● *****" at bounding box center [274, 646] width 344 height 63
click at [321, 1107] on input "text" at bounding box center [274, 1101] width 344 height 42
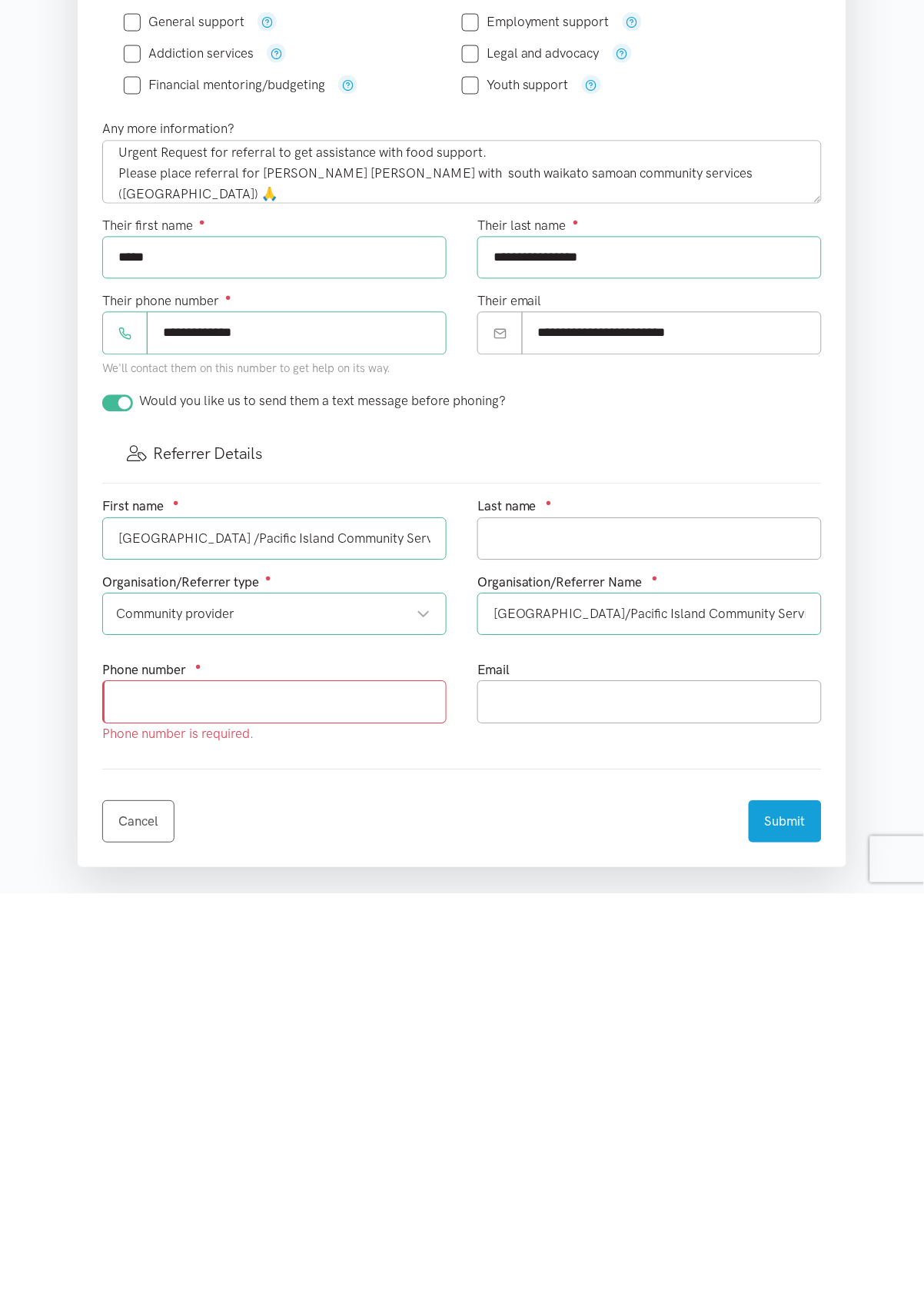
scroll to position [188, 0]
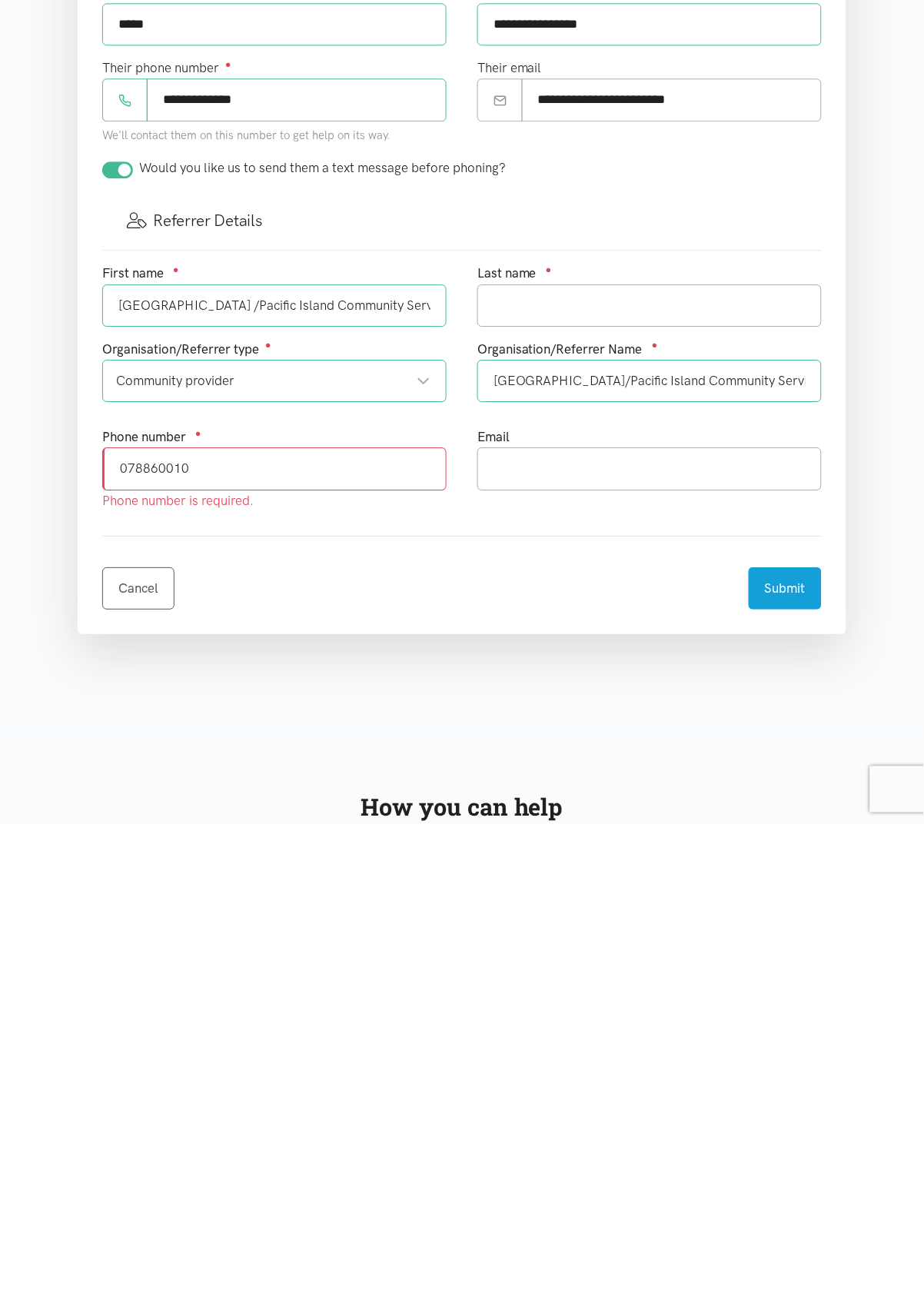
click at [390, 937] on input "078860010" at bounding box center [274, 937] width 344 height 42
type input "078860010"
click at [613, 937] on input "text" at bounding box center [649, 937] width 344 height 42
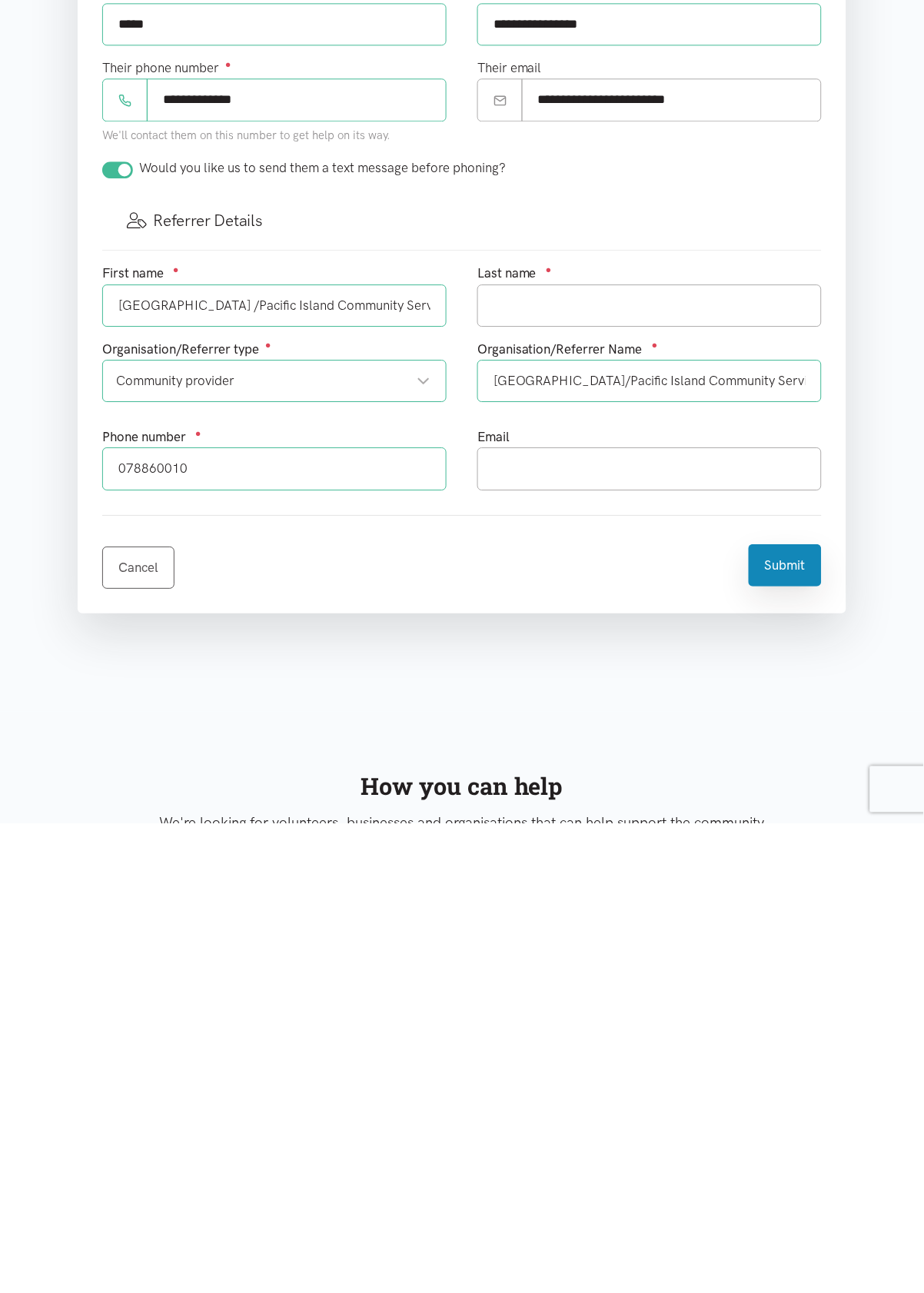
click at [785, 1041] on button "Submit" at bounding box center [785, 1035] width 73 height 42
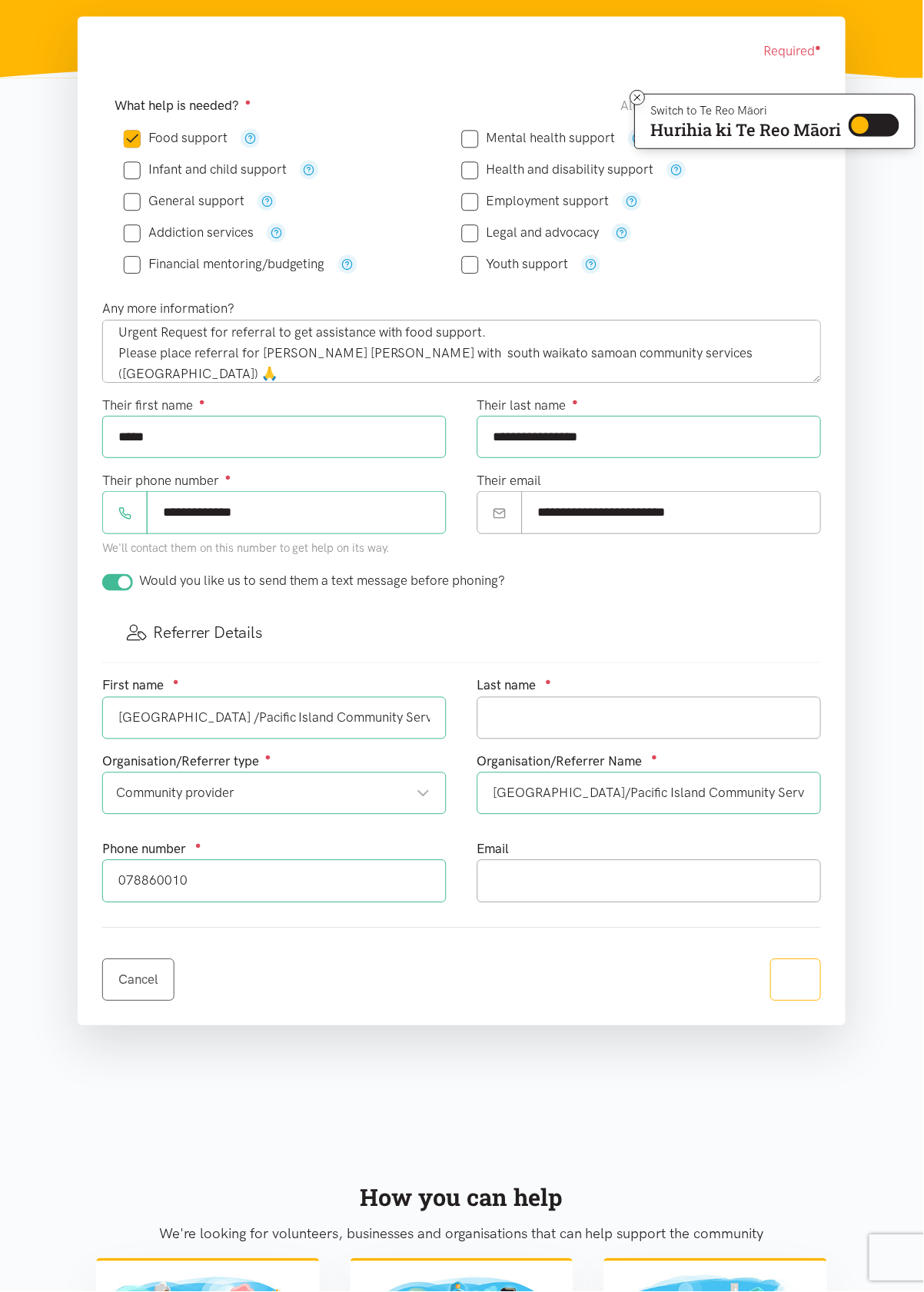
scroll to position [300, 0]
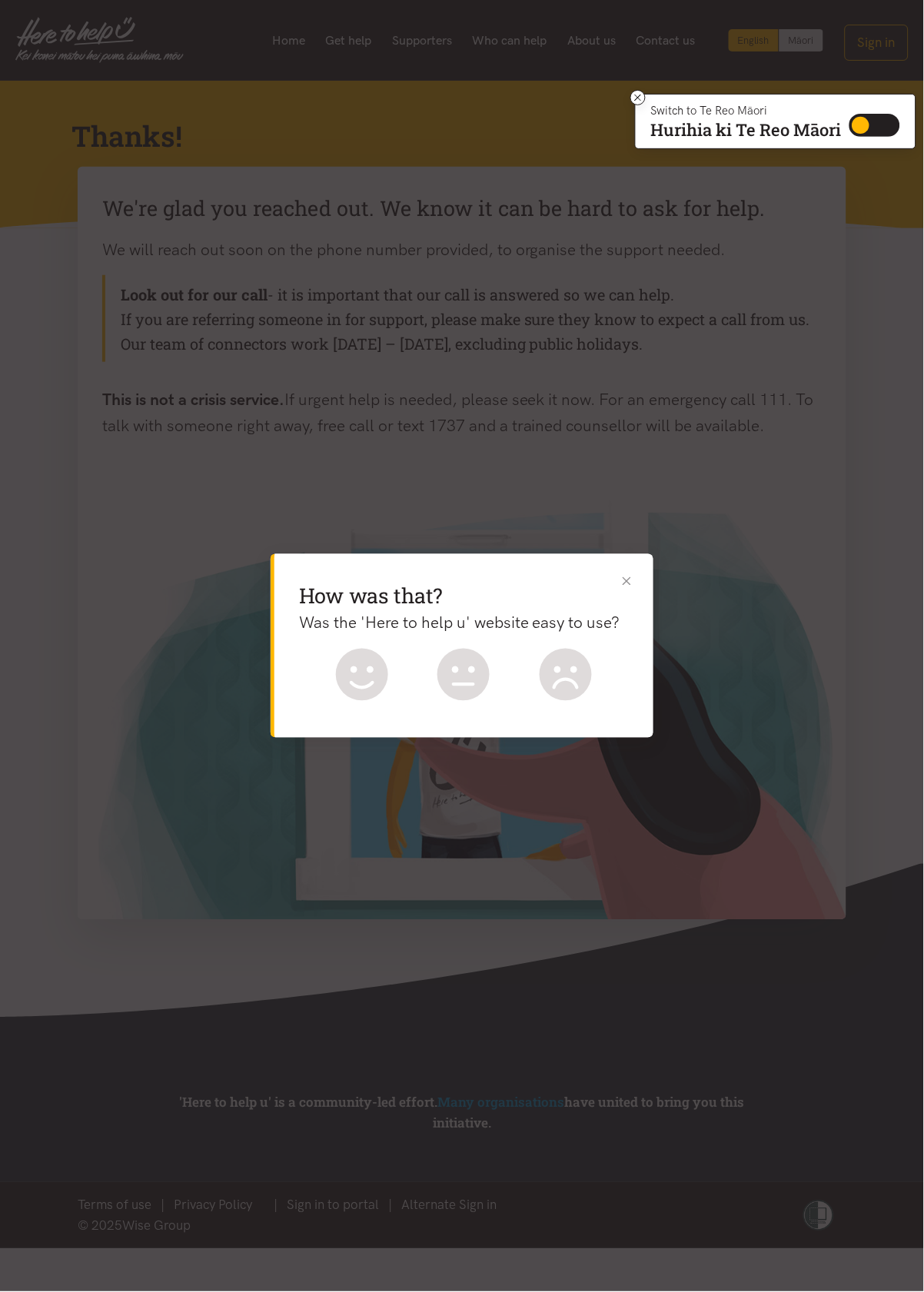
click at [631, 582] on button "Close" at bounding box center [627, 581] width 16 height 17
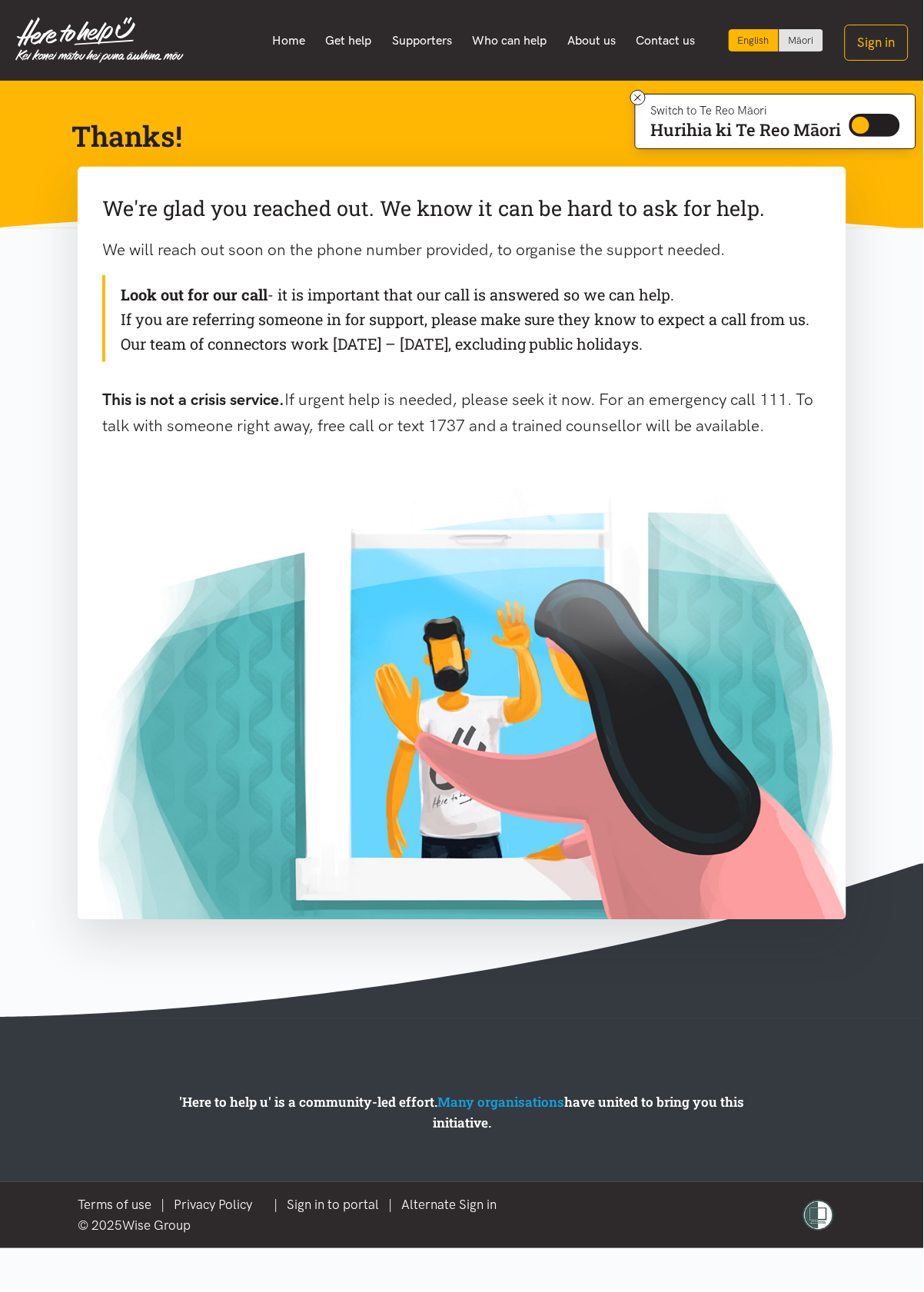
click at [675, 35] on link "Contact us" at bounding box center [666, 40] width 80 height 32
